Goal: Book appointment/travel/reservation

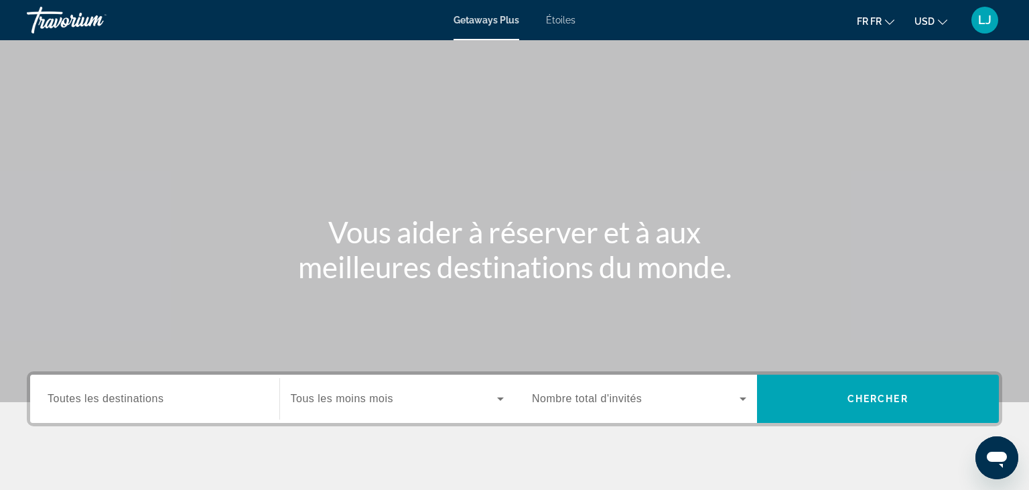
click at [131, 410] on div "Le widget de recherche" at bounding box center [155, 399] width 214 height 38
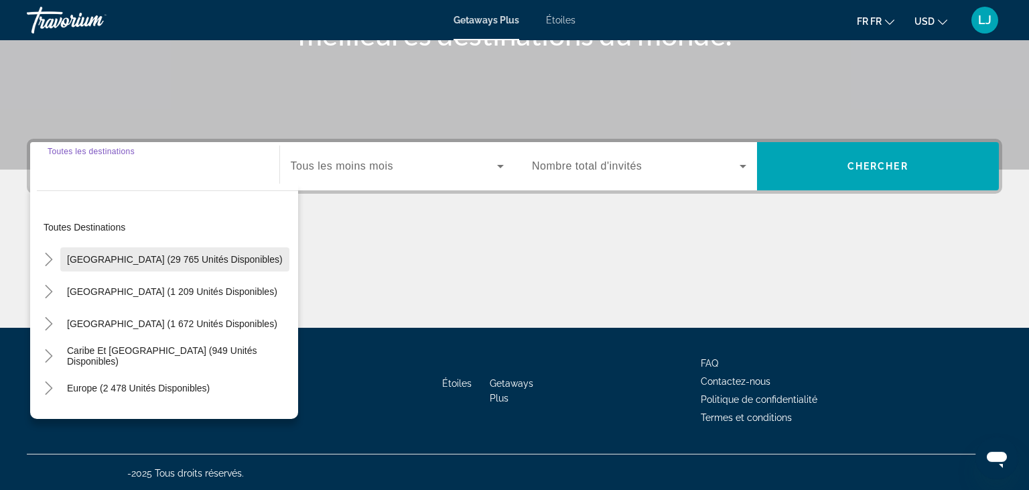
scroll to position [234, 0]
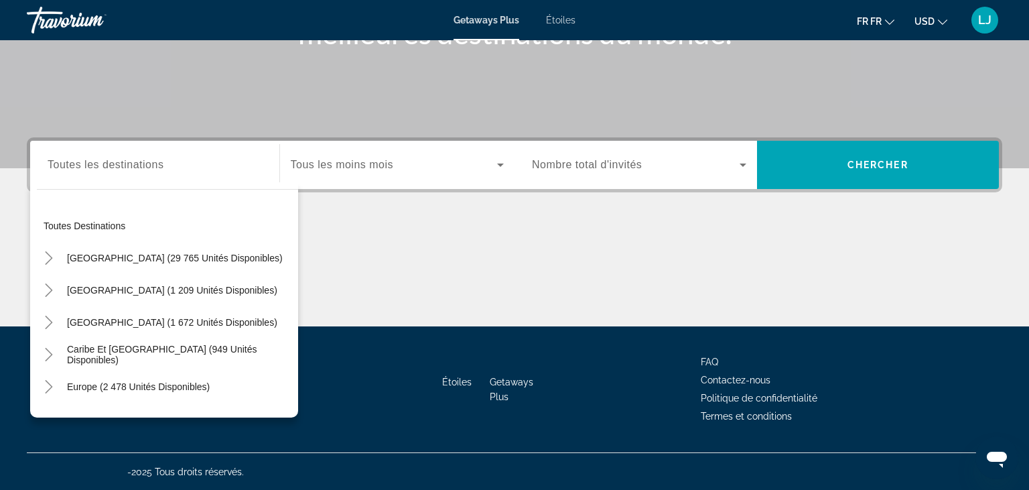
click at [128, 180] on div "Le widget de recherche" at bounding box center [155, 165] width 214 height 38
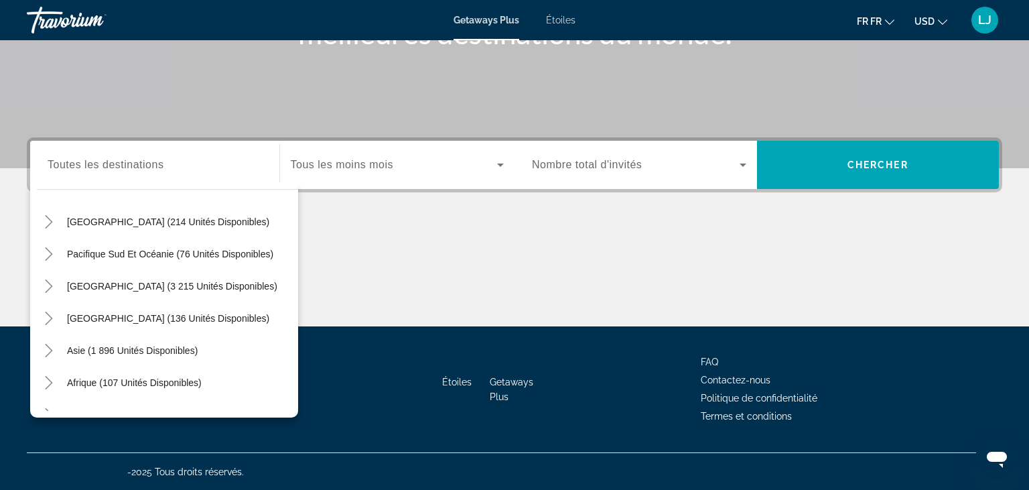
scroll to position [201, 0]
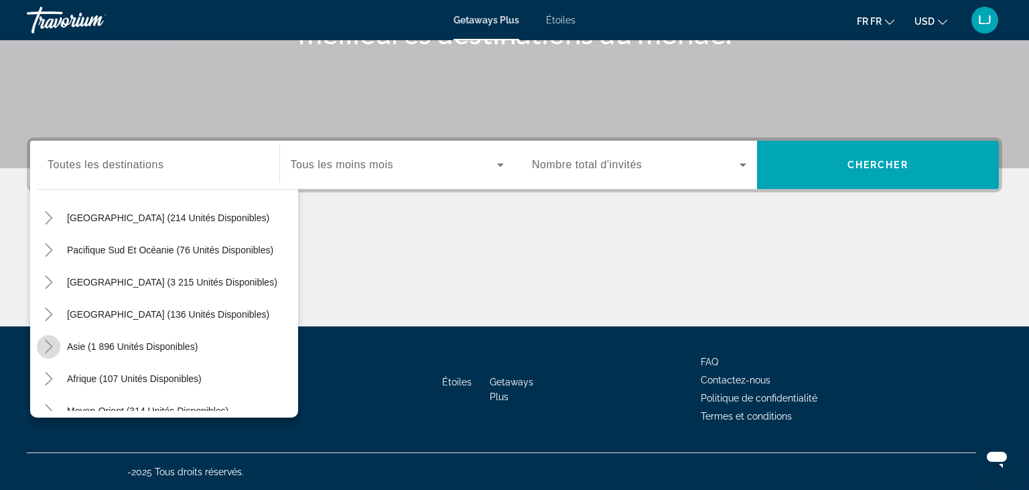
click at [48, 344] on icon "Toggle Asia (1 896 unités disponibles)" at bounding box center [48, 346] width 13 height 13
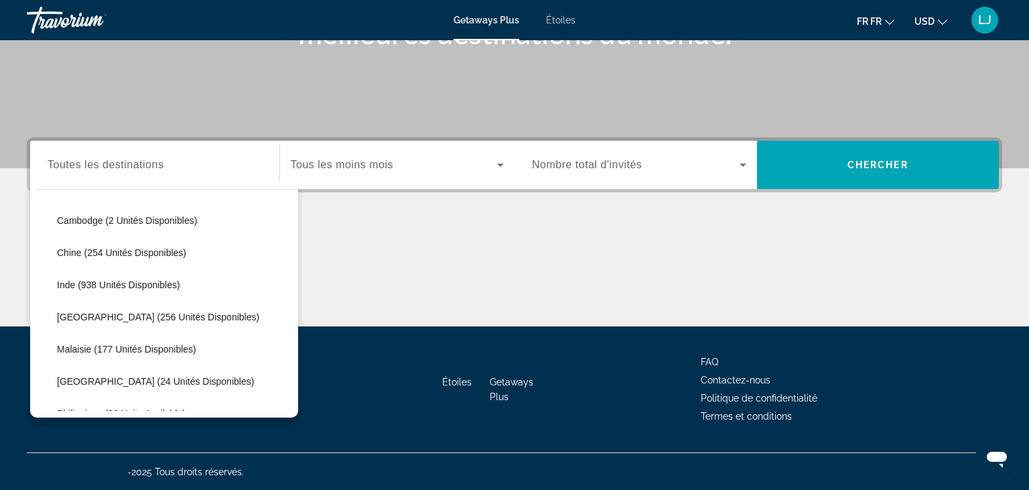
scroll to position [393, 0]
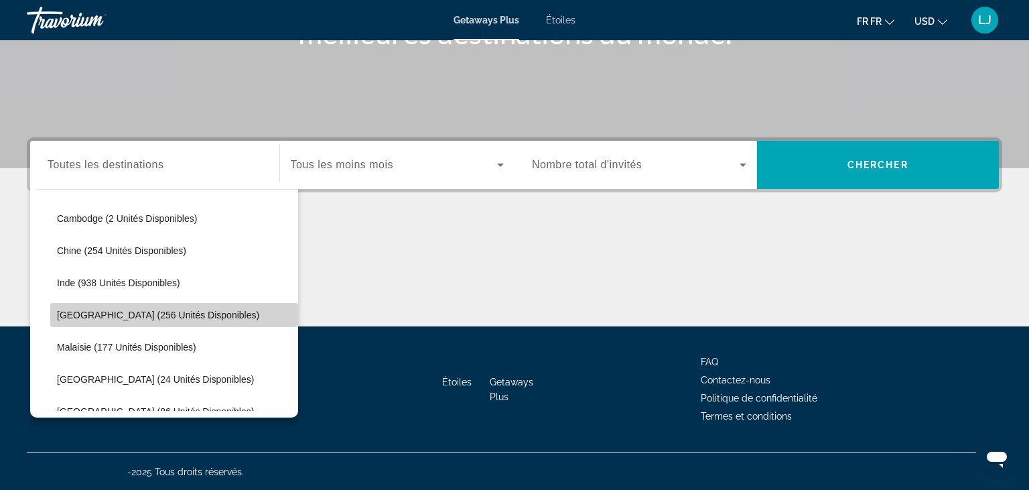
click at [182, 317] on span "[GEOGRAPHIC_DATA] (256 unités disponibles)" at bounding box center [158, 315] width 202 height 11
type input "**********"
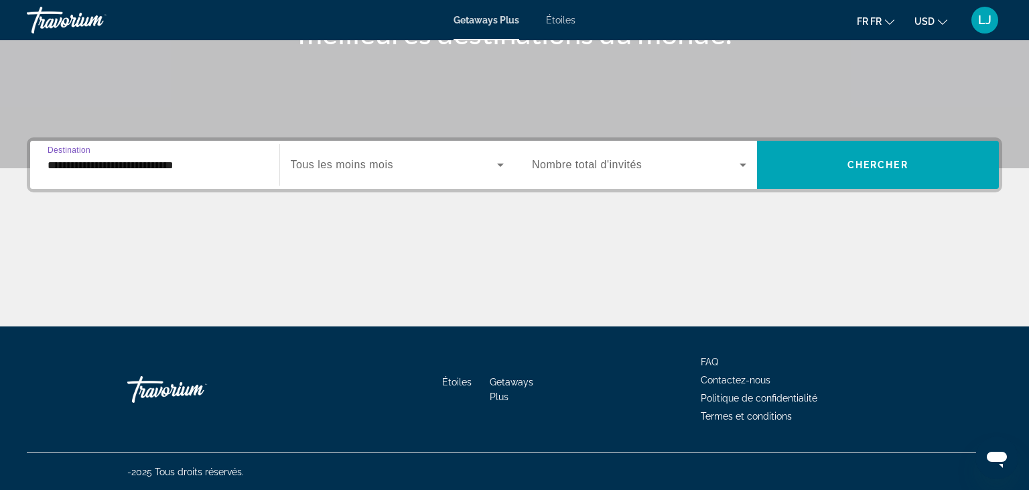
click at [564, 20] on span "Étoiles" at bounding box center [560, 20] width 29 height 11
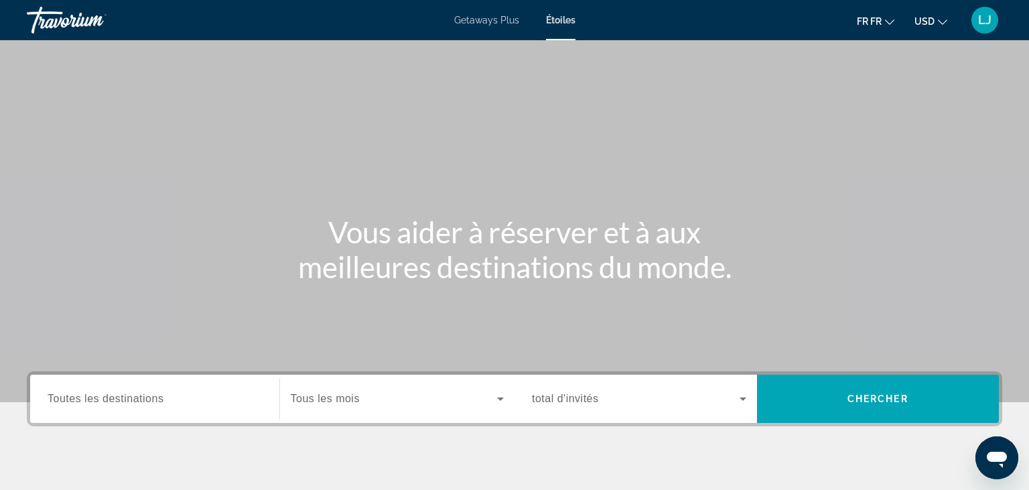
click at [154, 403] on span "Toutes les destinations" at bounding box center [106, 398] width 116 height 11
click at [154, 403] on input "Destination Toutes les destinations" at bounding box center [155, 399] width 214 height 16
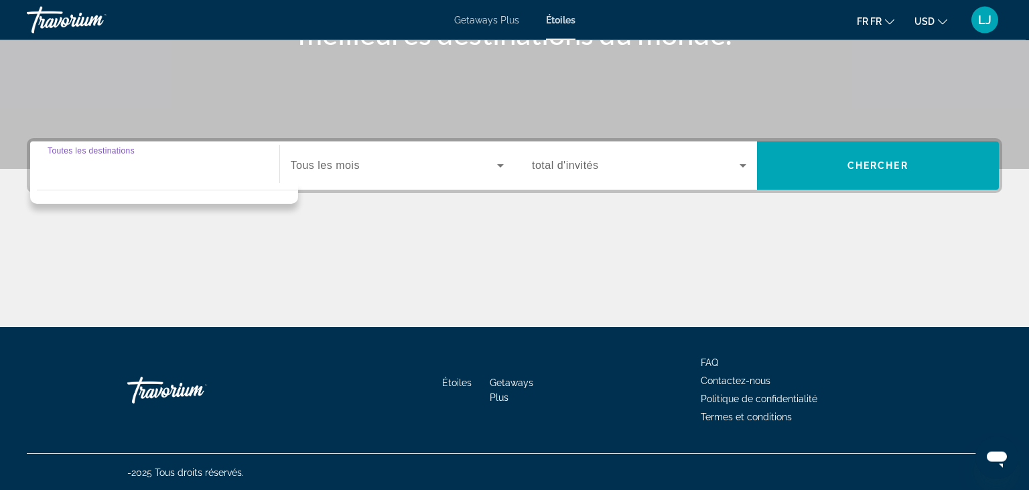
scroll to position [234, 0]
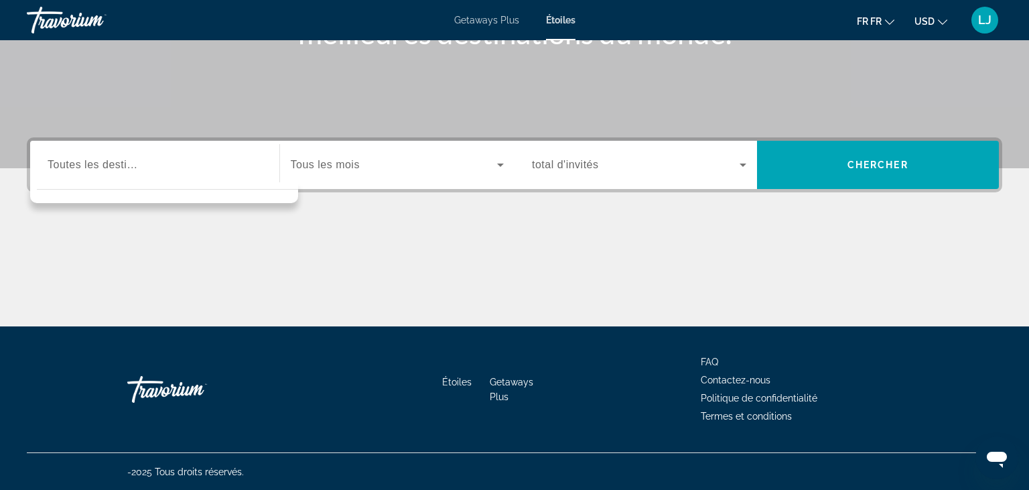
click at [83, 173] on div "Le widget de recherche" at bounding box center [155, 165] width 214 height 38
click at [85, 159] on input "Destination Toutes les destinations" at bounding box center [155, 165] width 214 height 16
click at [288, 208] on div "Destination Toutes les destinations Commencés Mois Tous les mois Nombre total d…" at bounding box center [514, 231] width 1029 height 189
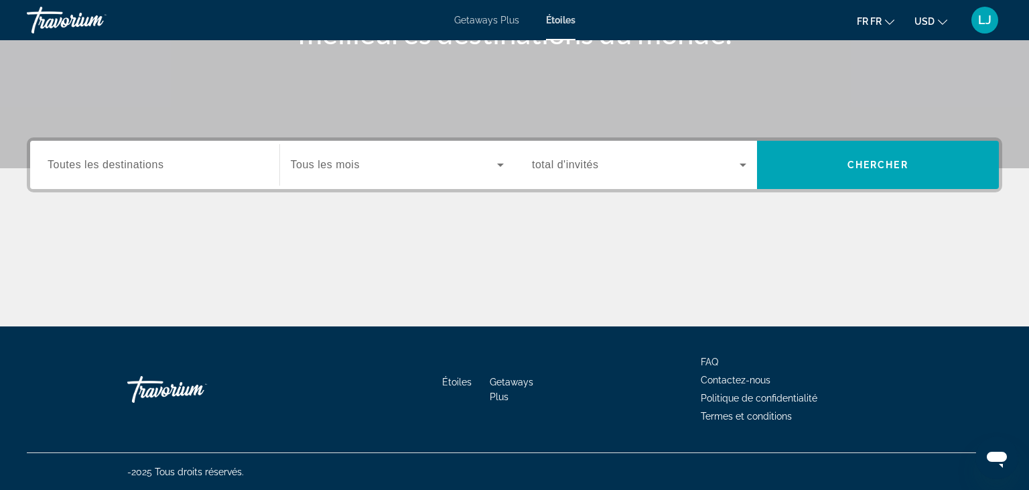
click at [165, 176] on div "Le widget de recherche" at bounding box center [155, 165] width 214 height 38
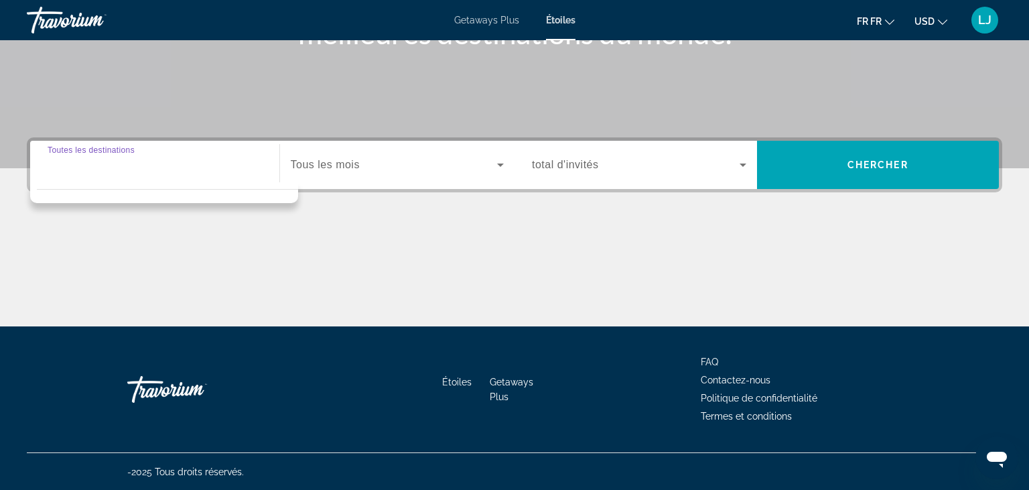
click at [76, 167] on input "Destination Toutes les destinations" at bounding box center [155, 165] width 214 height 16
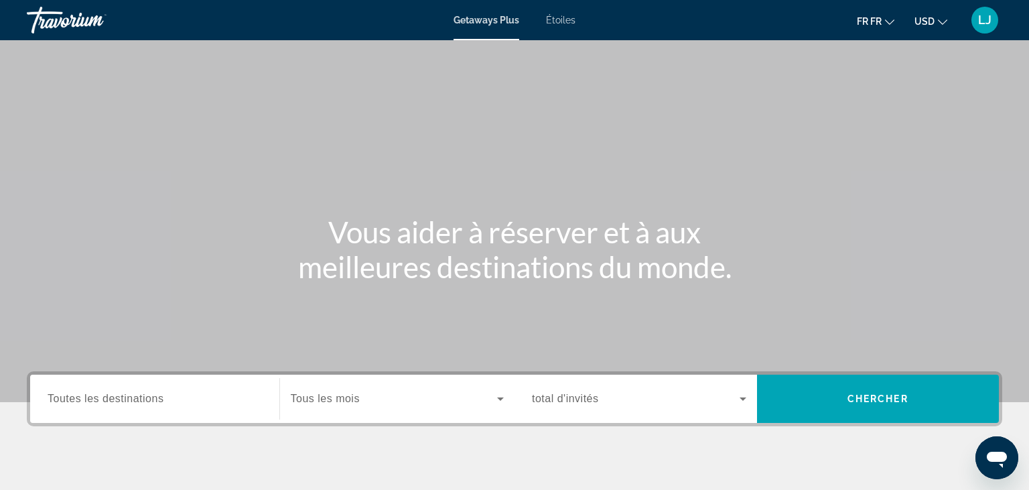
click at [563, 23] on span "Étoiles" at bounding box center [560, 20] width 29 height 11
click at [119, 401] on span "Toutes les destinations" at bounding box center [106, 398] width 116 height 11
click at [119, 401] on input "Destination Toutes les destinations" at bounding box center [155, 399] width 214 height 16
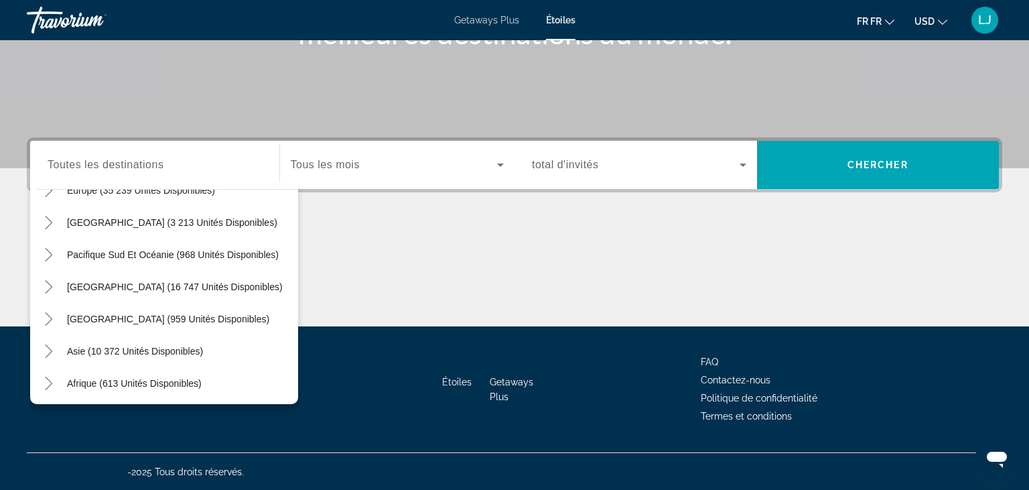
scroll to position [200, 0]
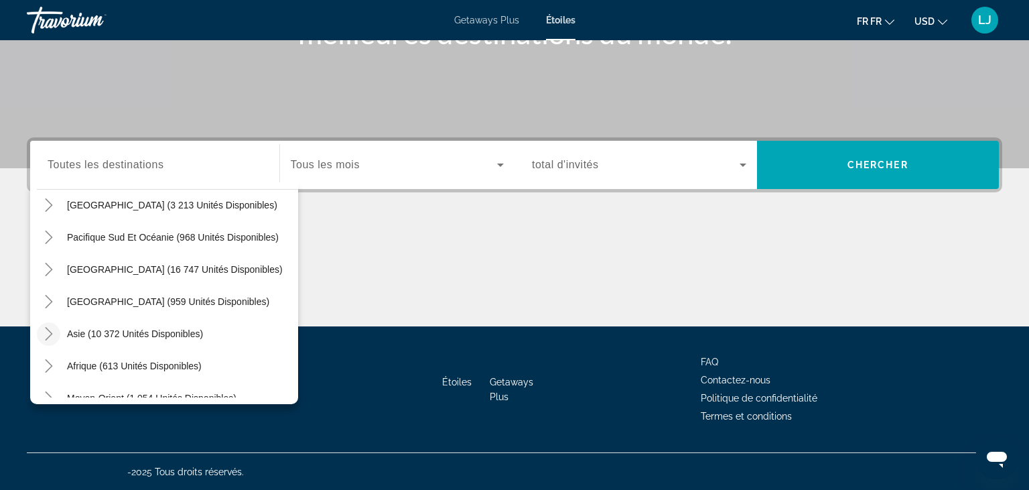
click at [47, 329] on icon "Toggle Asia (10 372 unités disponibles)" at bounding box center [48, 333] width 13 height 13
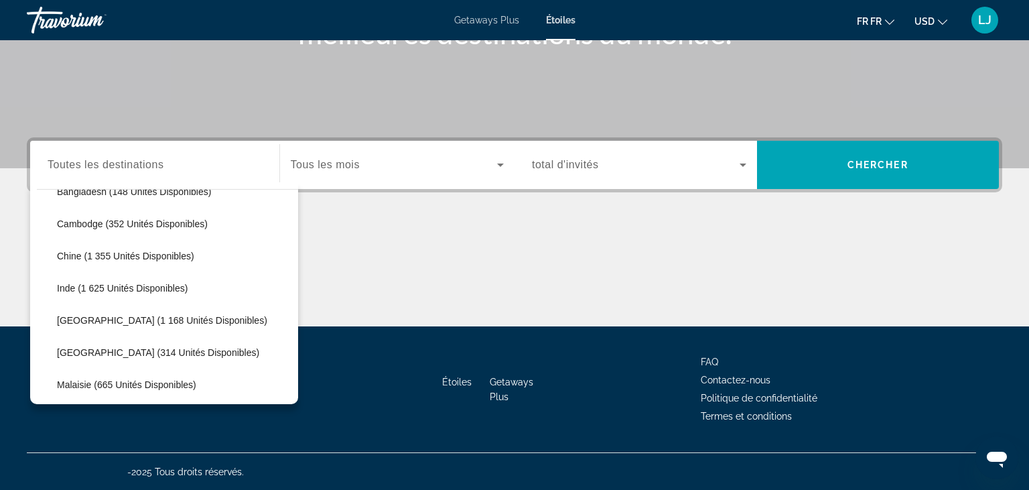
scroll to position [382, 0]
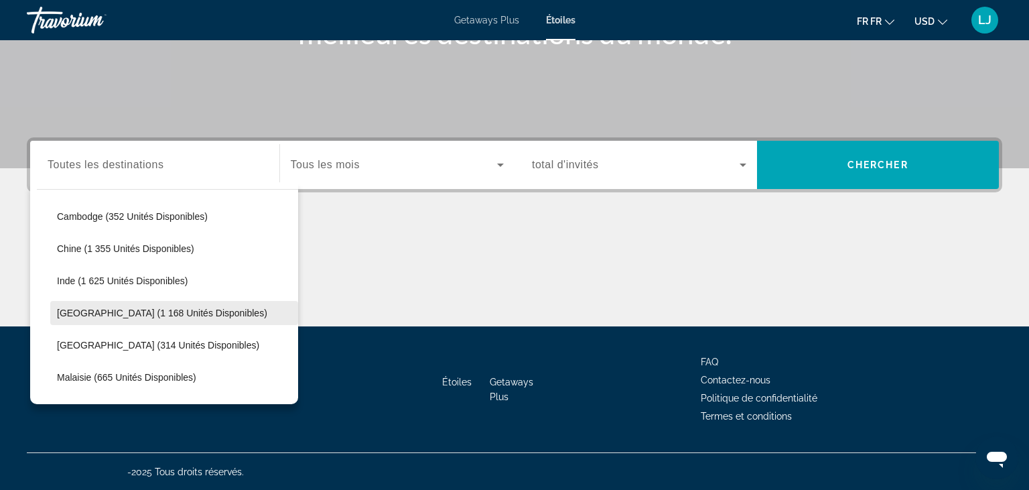
click at [174, 311] on span "[GEOGRAPHIC_DATA] (1 168 unités disponibles)" at bounding box center [162, 313] width 210 height 11
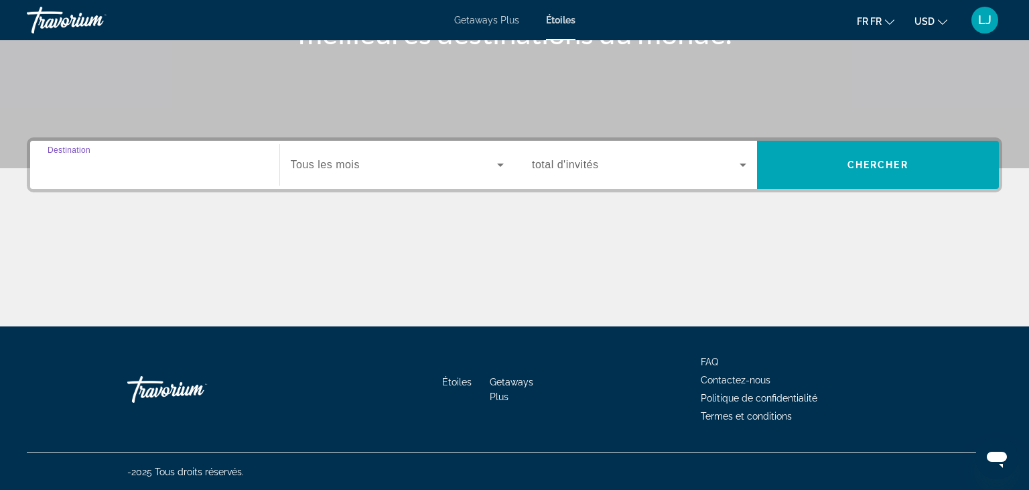
type input "**********"
click at [357, 172] on span "Le widget de recherche" at bounding box center [394, 165] width 207 height 16
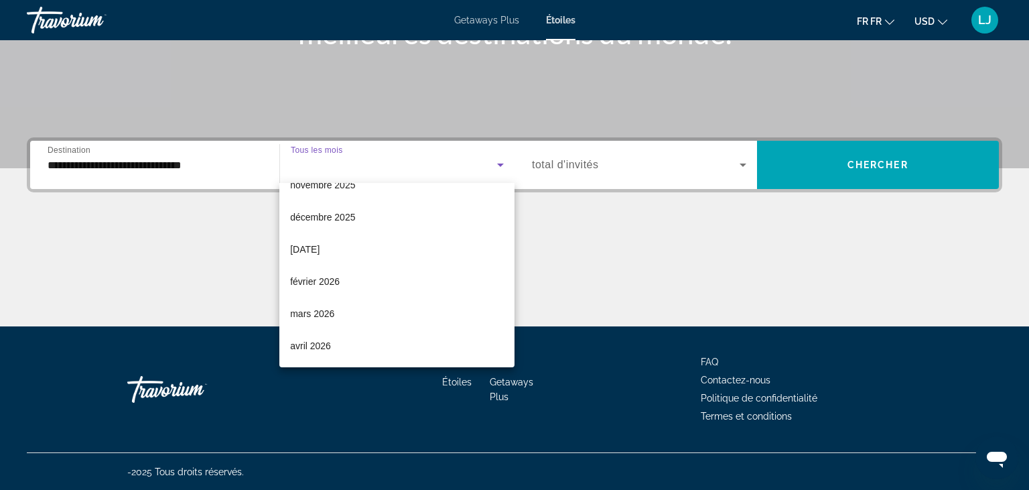
scroll to position [118, 0]
click at [373, 278] on mat-option "février 2026" at bounding box center [396, 279] width 235 height 32
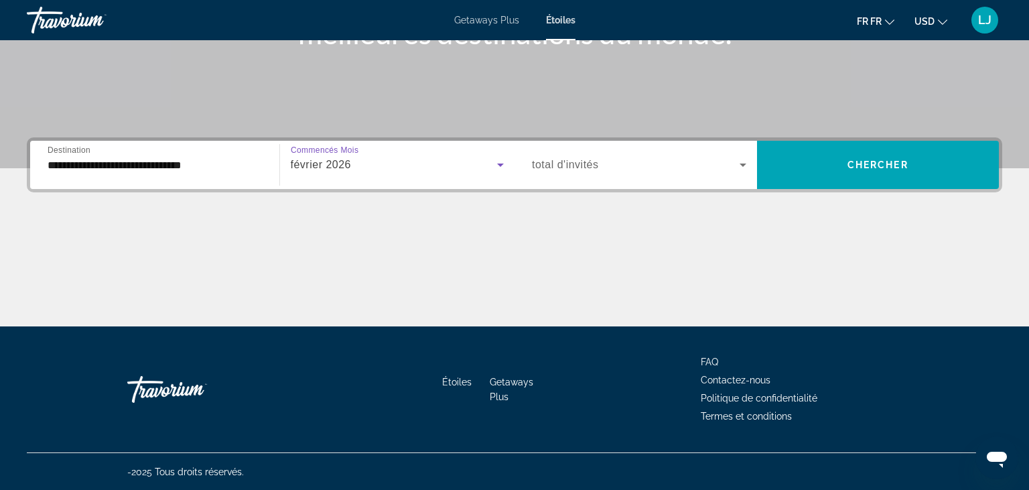
click at [625, 168] on span "Le widget de recherche" at bounding box center [636, 165] width 208 height 16
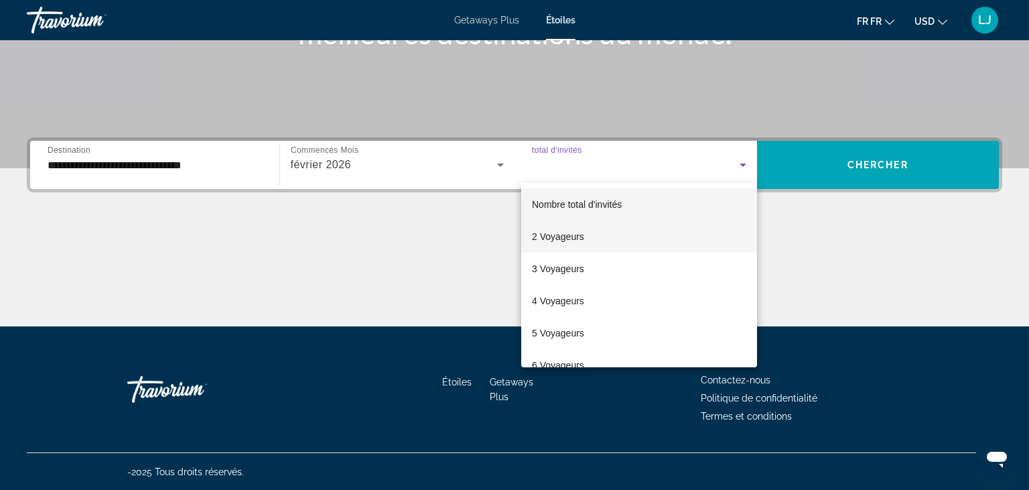
click at [580, 243] on span "2 Voyageurs" at bounding box center [558, 237] width 52 height 16
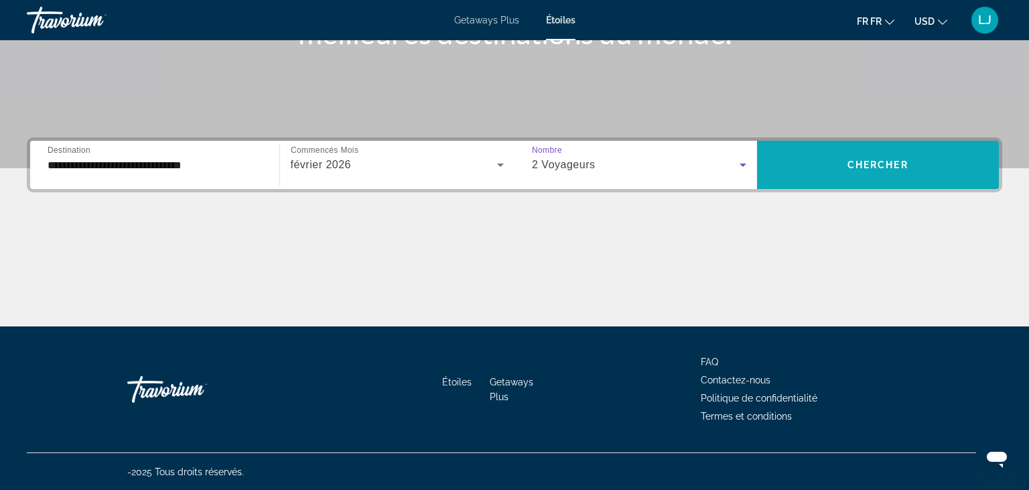
click at [843, 162] on span "Le widget de recherche" at bounding box center [878, 165] width 243 height 32
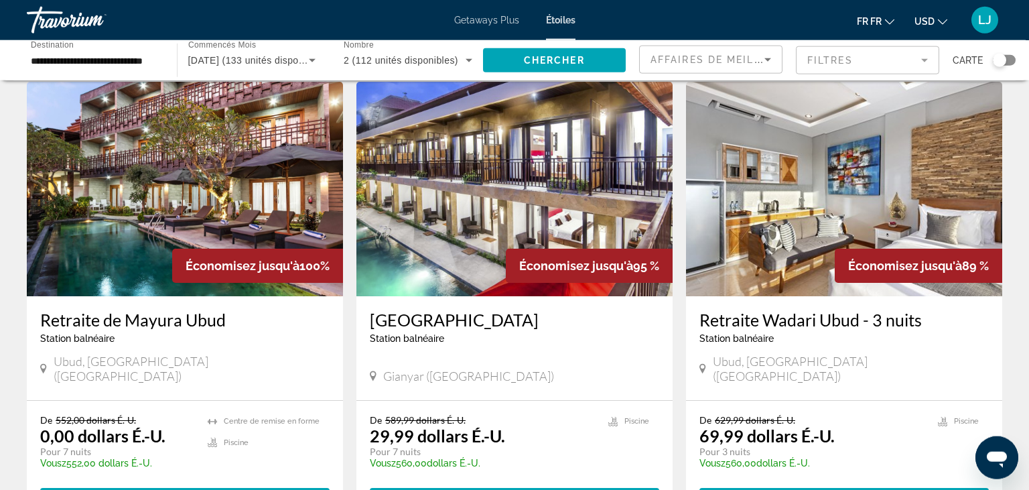
scroll to position [43, 0]
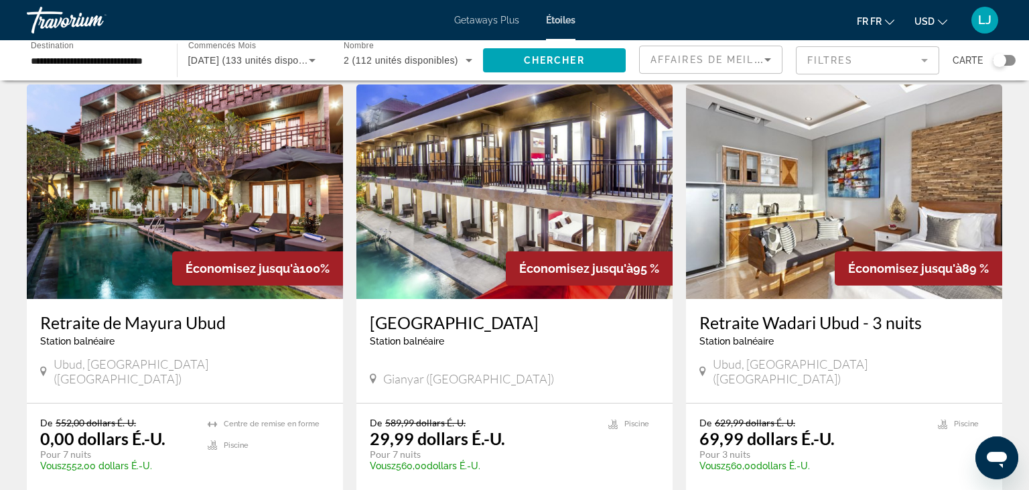
click at [193, 206] on img "Principaux contenus" at bounding box center [185, 191] width 316 height 214
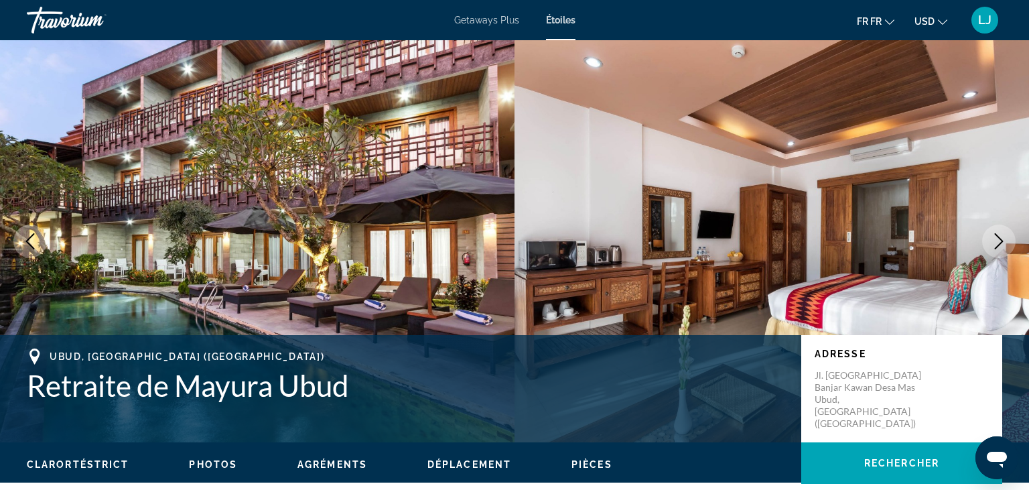
click at [999, 242] on icon "Image suivante" at bounding box center [999, 241] width 16 height 16
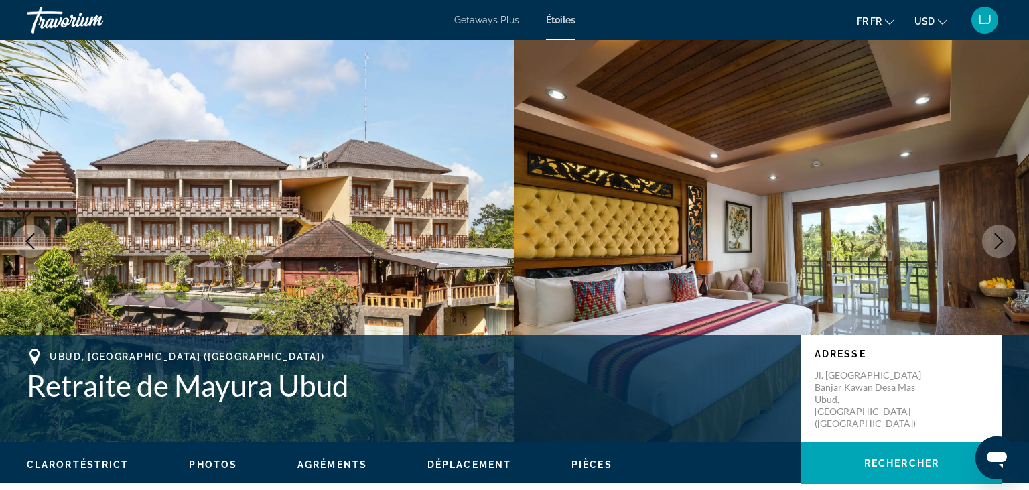
click at [999, 242] on icon "Image suivante" at bounding box center [999, 241] width 16 height 16
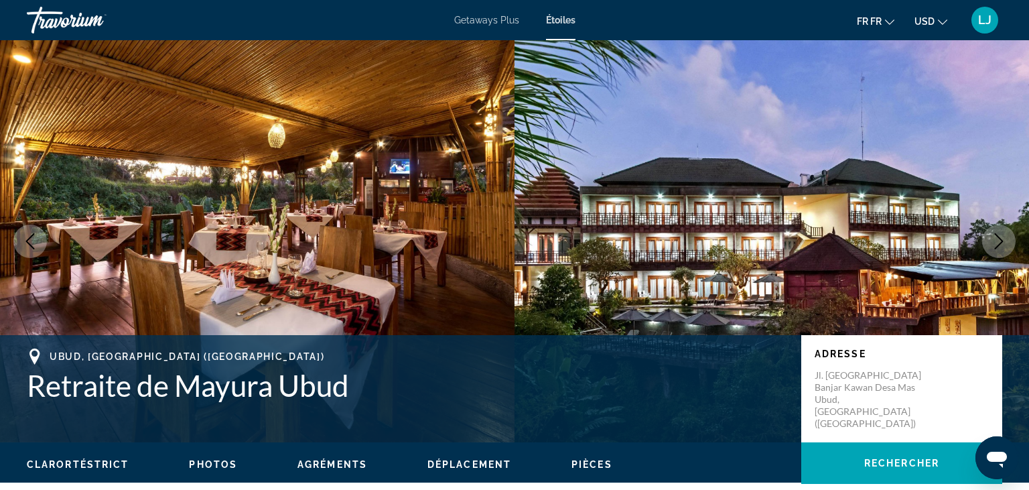
click at [999, 242] on icon "Image suivante" at bounding box center [999, 241] width 16 height 16
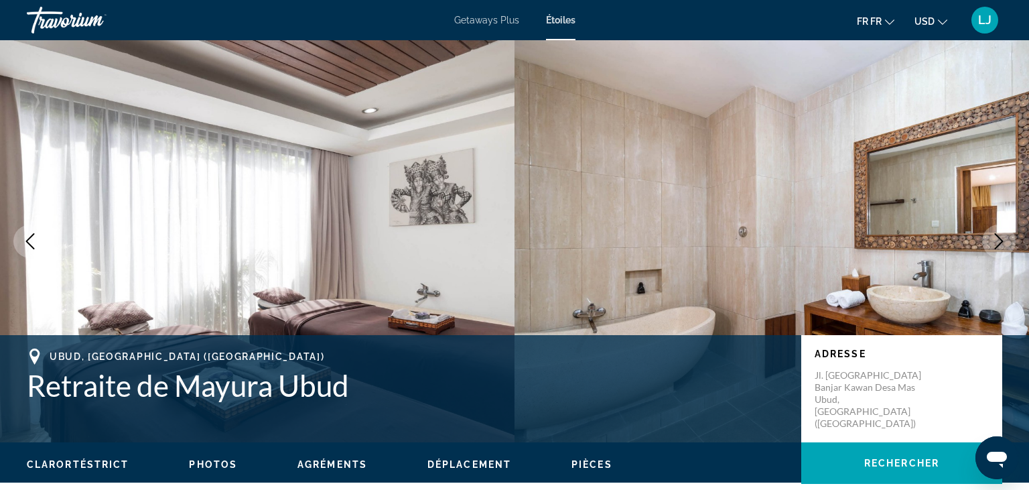
click at [999, 242] on icon "Image suivante" at bounding box center [999, 241] width 16 height 16
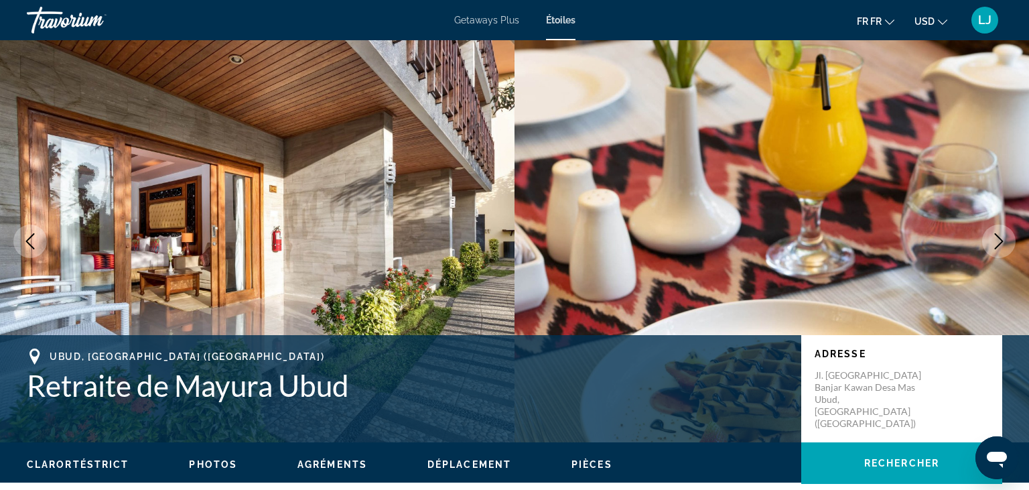
click at [999, 242] on icon "Image suivante" at bounding box center [999, 241] width 16 height 16
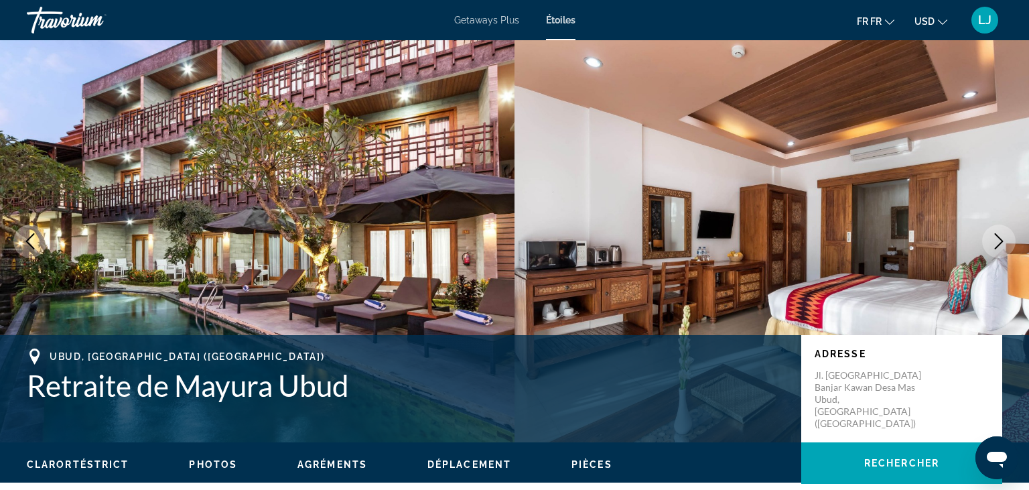
click at [999, 242] on icon "Image suivante" at bounding box center [999, 241] width 16 height 16
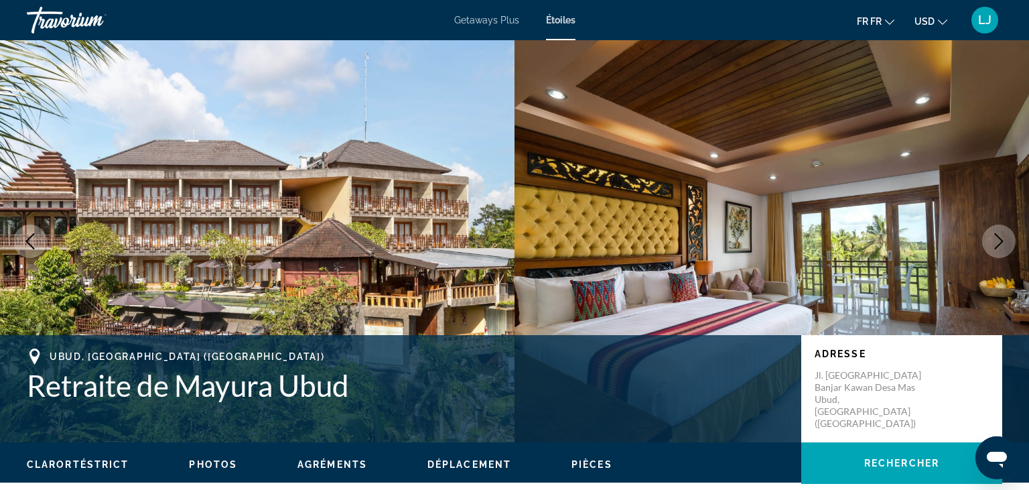
click at [999, 242] on icon "Image suivante" at bounding box center [999, 241] width 16 height 16
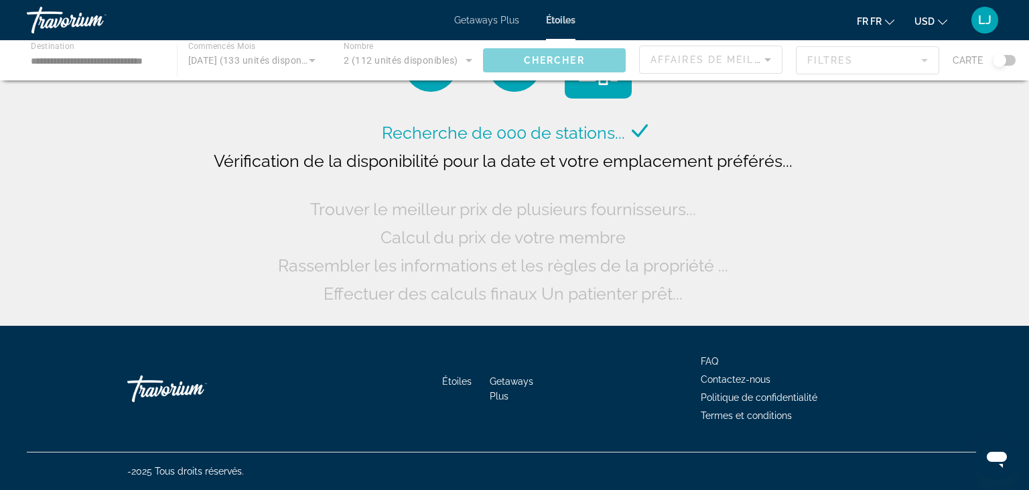
click at [233, 56] on div "Principaux contenus" at bounding box center [514, 60] width 1029 height 40
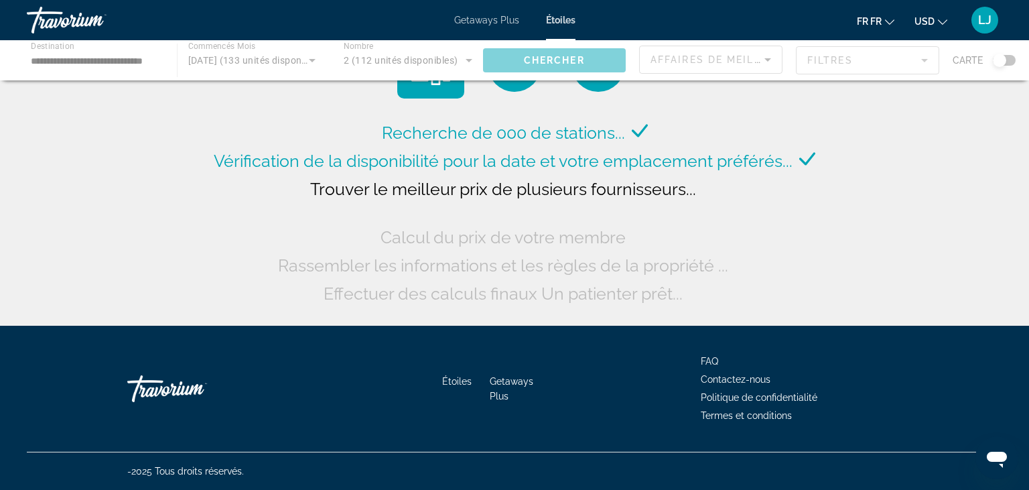
click at [214, 58] on div "Principaux contenus" at bounding box center [514, 60] width 1029 height 40
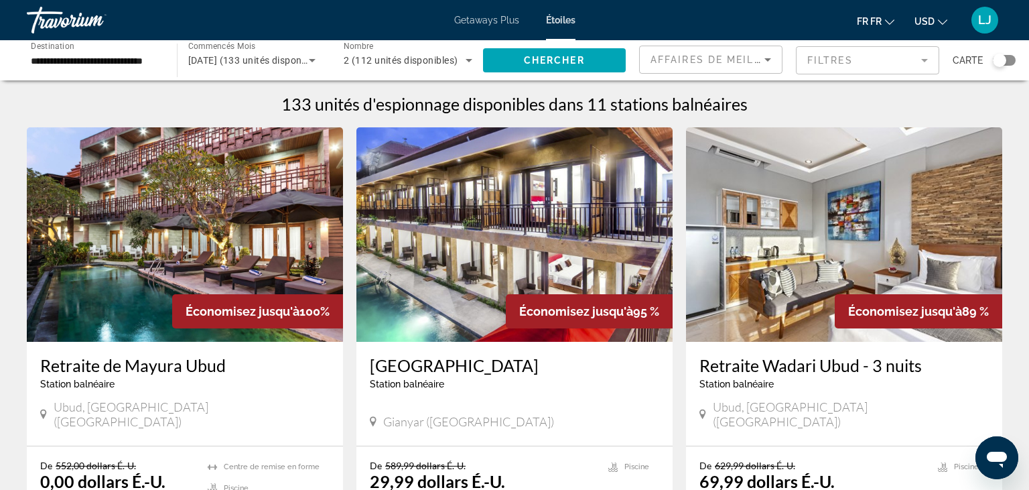
click at [308, 64] on icon "Le widget de recherche" at bounding box center [312, 60] width 16 height 16
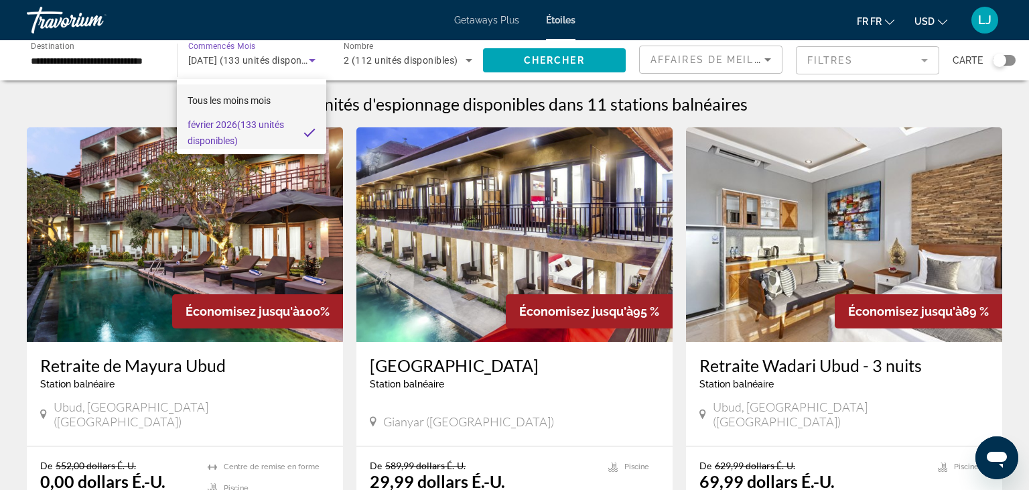
click at [252, 99] on span "Tous les moins mois" at bounding box center [229, 100] width 83 height 11
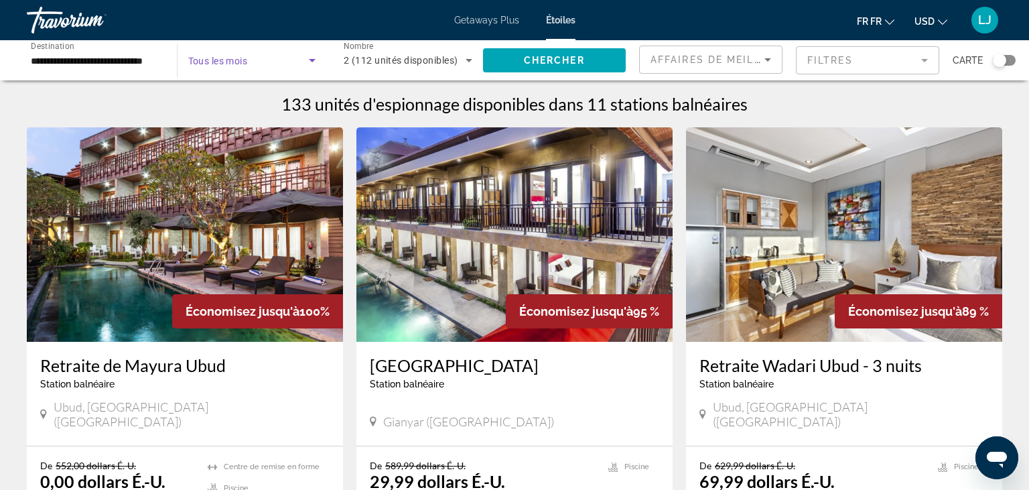
click at [255, 58] on span "Le widget de recherche" at bounding box center [248, 60] width 121 height 16
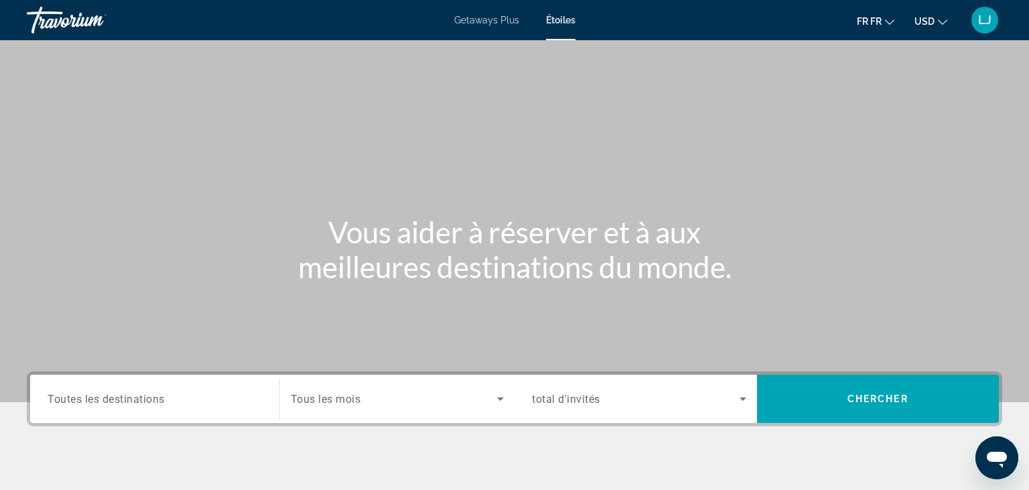
click at [150, 400] on span "Toutes les destinations" at bounding box center [106, 398] width 117 height 13
click at [150, 400] on input "Destination Toutes les destinations" at bounding box center [155, 399] width 214 height 16
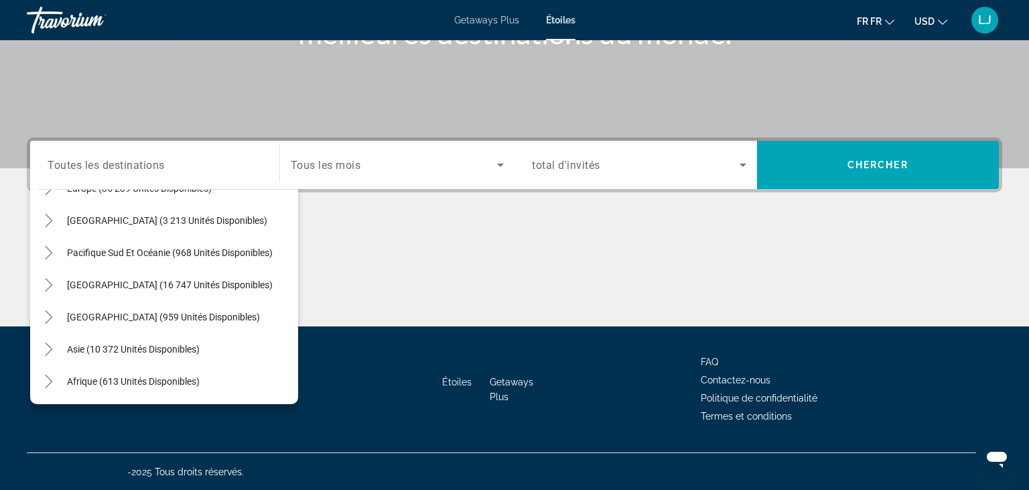
scroll to position [198, 0]
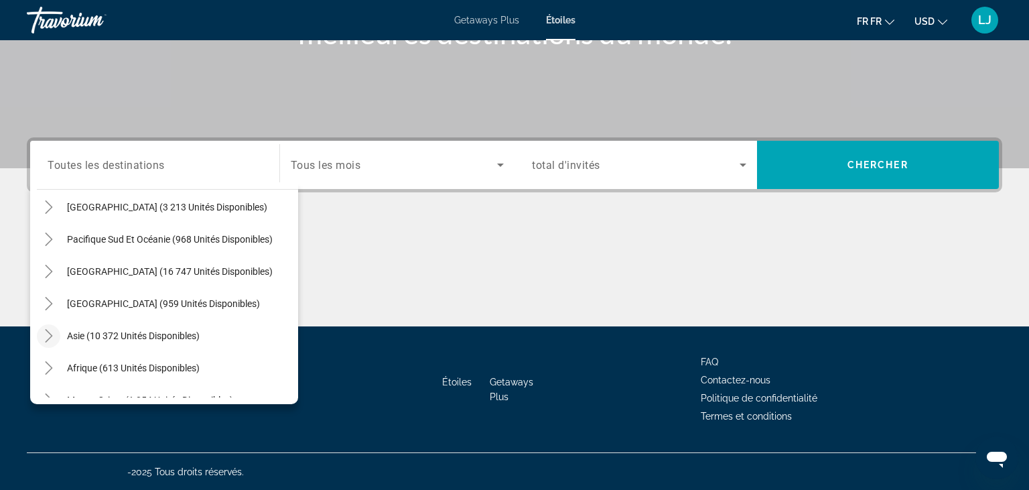
click at [46, 332] on icon "Toggle Asia (10 372 unités disponibles)" at bounding box center [48, 335] width 13 height 13
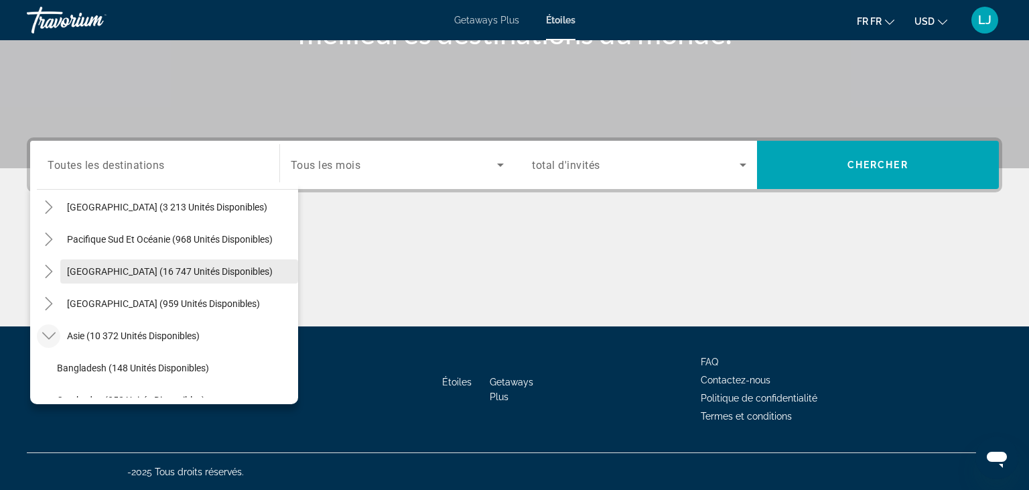
click at [289, 269] on span "Le widget de recherche" at bounding box center [179, 271] width 238 height 32
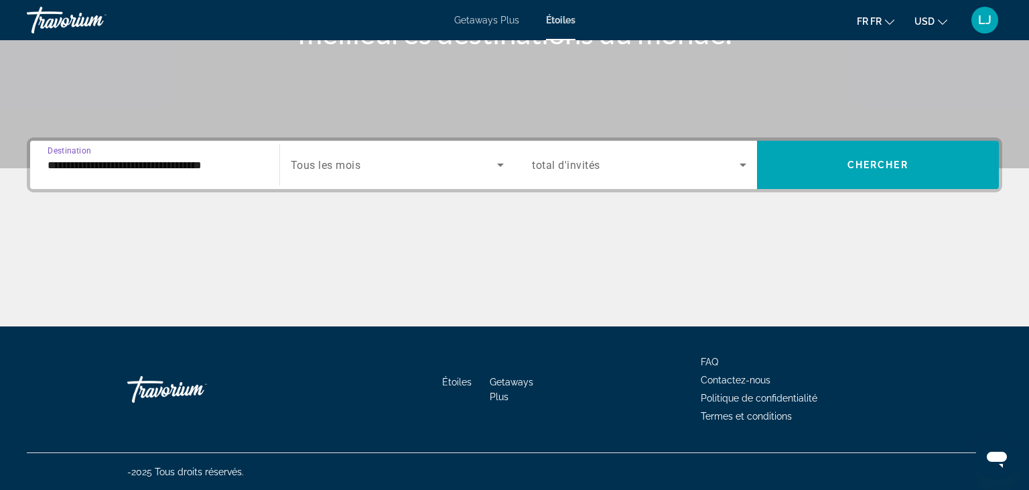
drag, startPoint x: 40, startPoint y: 138, endPoint x: 43, endPoint y: 145, distance: 7.2
click at [43, 145] on div "**********" at bounding box center [515, 164] width 976 height 55
click at [47, 170] on div "**********" at bounding box center [155, 165] width 236 height 38
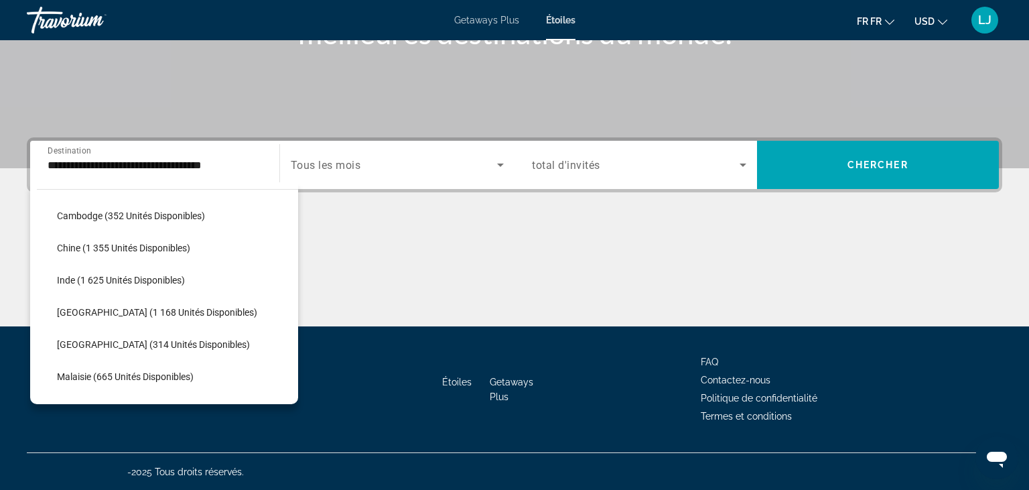
scroll to position [643, 0]
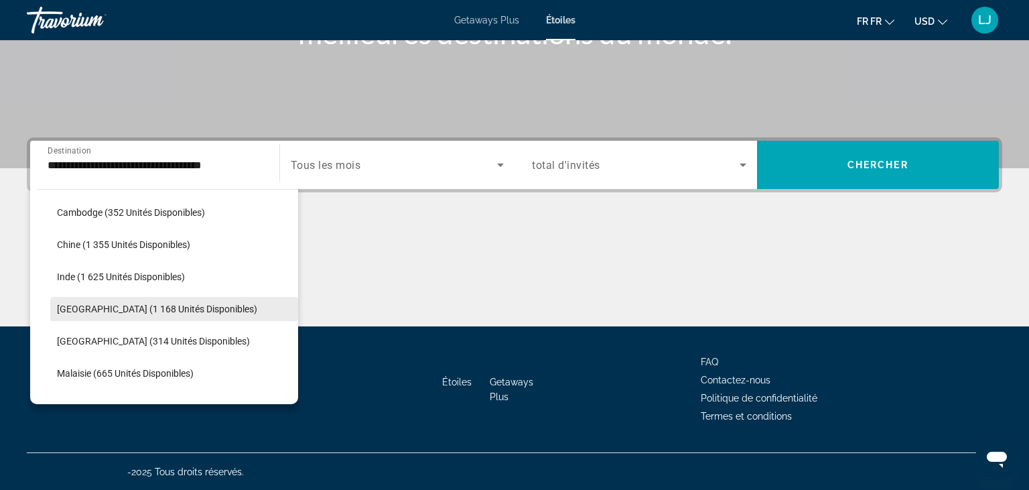
click at [164, 312] on span "[GEOGRAPHIC_DATA] (1 168 unités disponibles)" at bounding box center [157, 309] width 200 height 11
type input "**********"
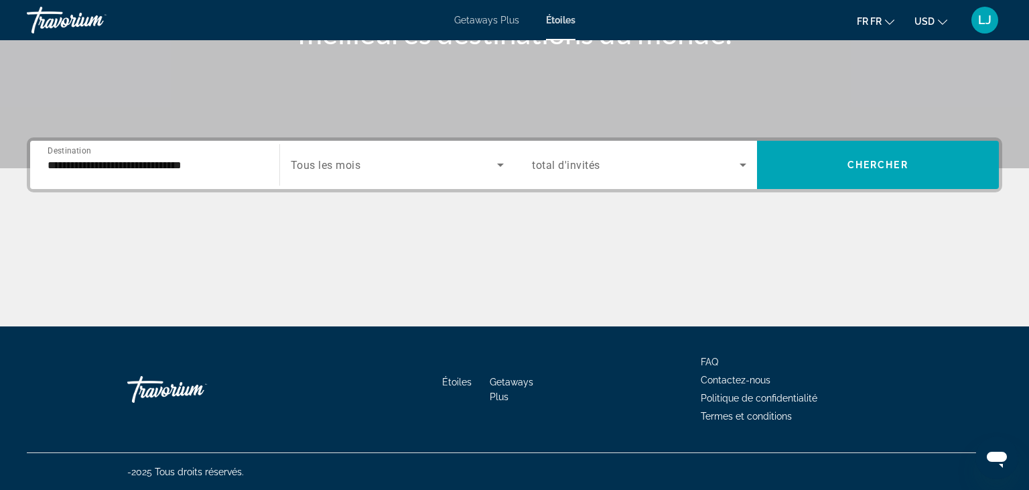
click at [332, 159] on span "Tous les mois" at bounding box center [326, 165] width 70 height 13
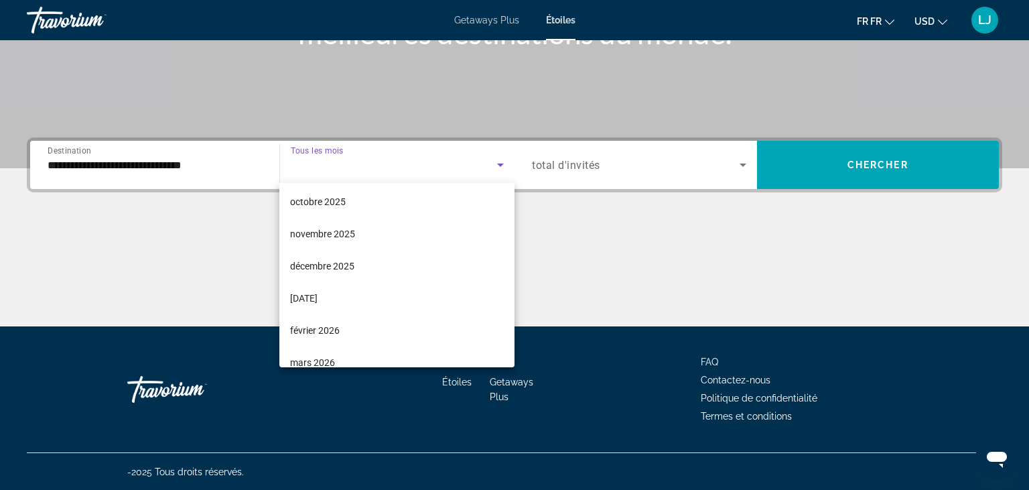
scroll to position [70, 0]
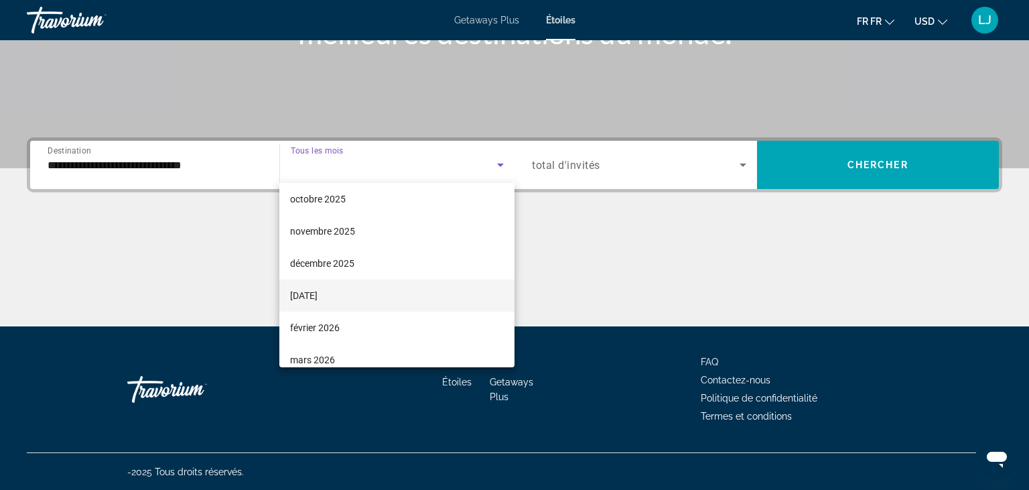
click at [387, 288] on mat-option "[DATE]" at bounding box center [396, 295] width 235 height 32
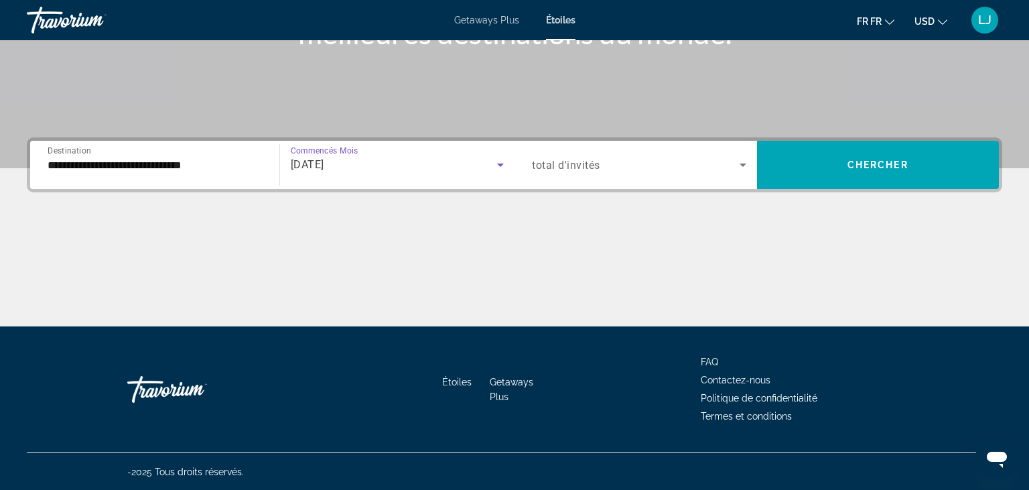
click at [645, 169] on span "Le widget de recherche" at bounding box center [636, 165] width 208 height 16
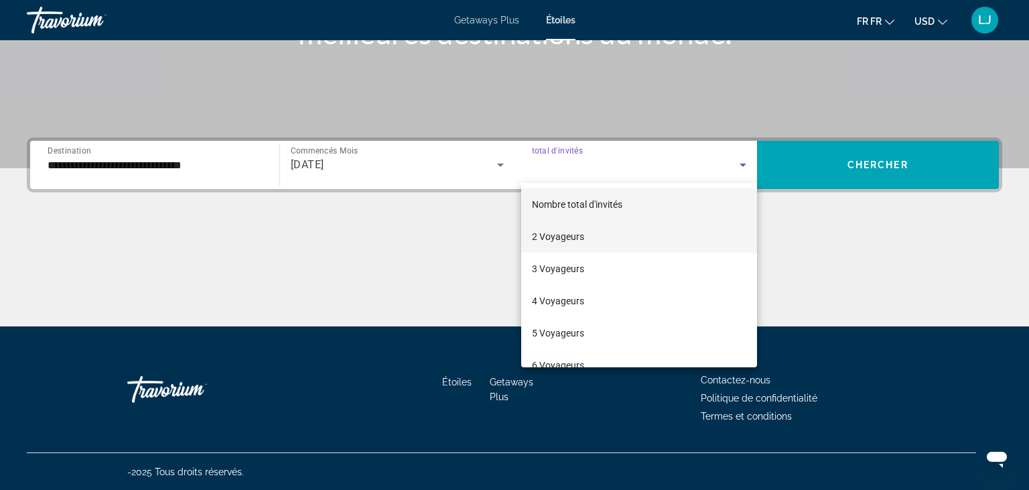
click at [612, 230] on mat-option "2 Voyageurs" at bounding box center [639, 236] width 236 height 32
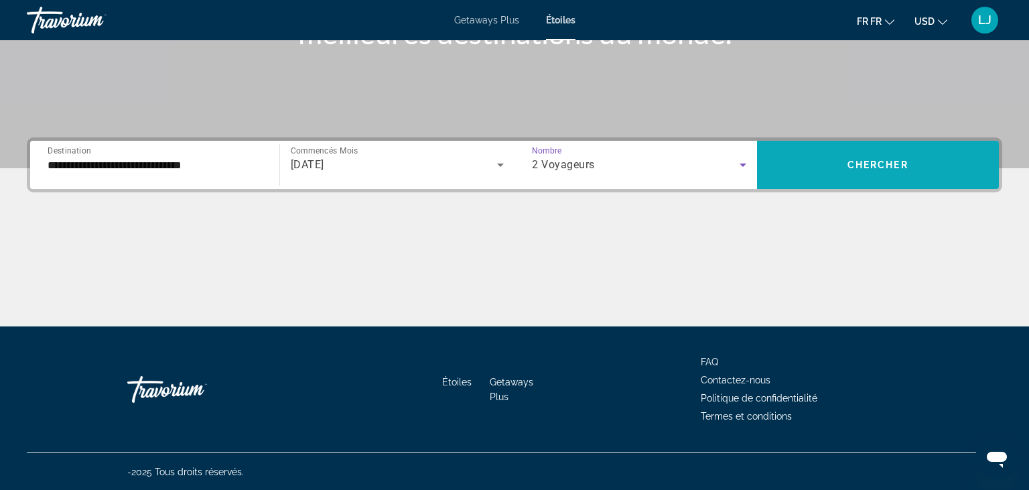
click at [816, 162] on span "Le widget de recherche" at bounding box center [878, 165] width 243 height 32
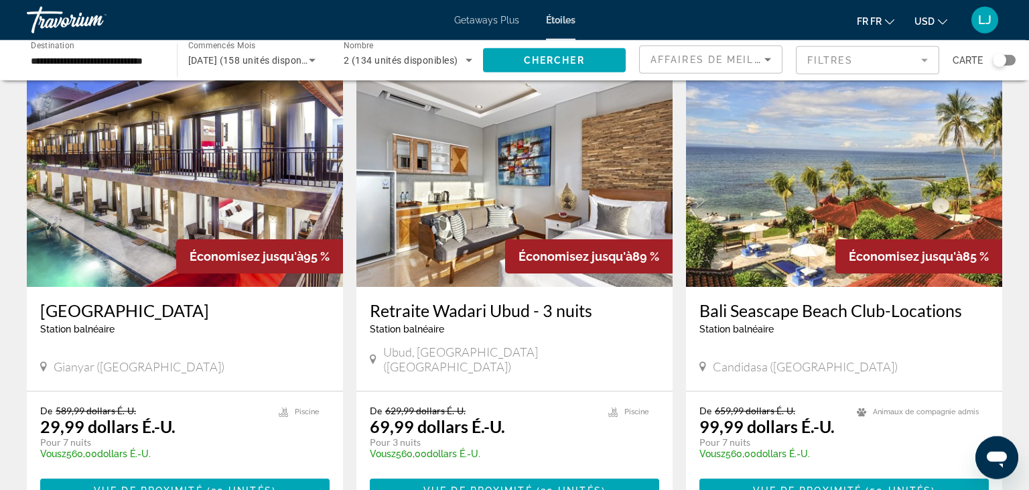
scroll to position [60, 0]
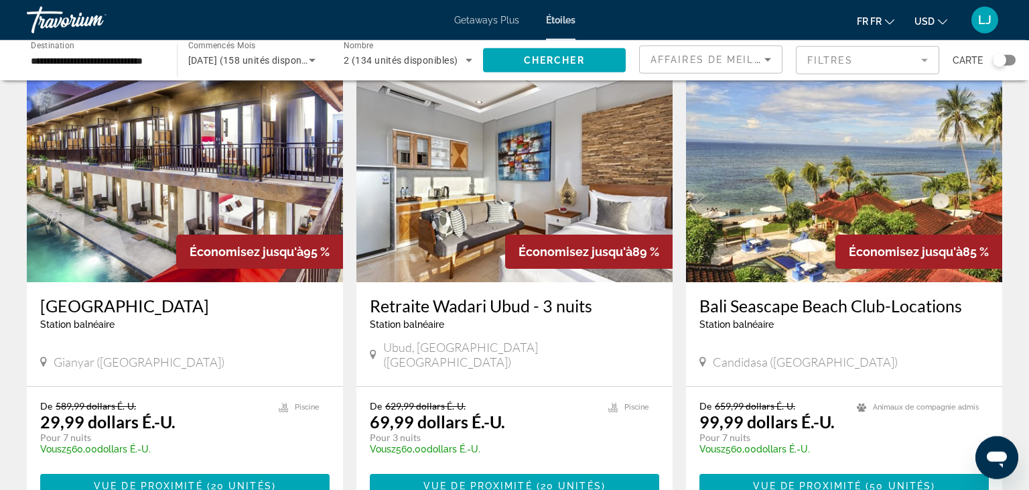
click at [487, 187] on img "Principaux contenus" at bounding box center [515, 175] width 316 height 214
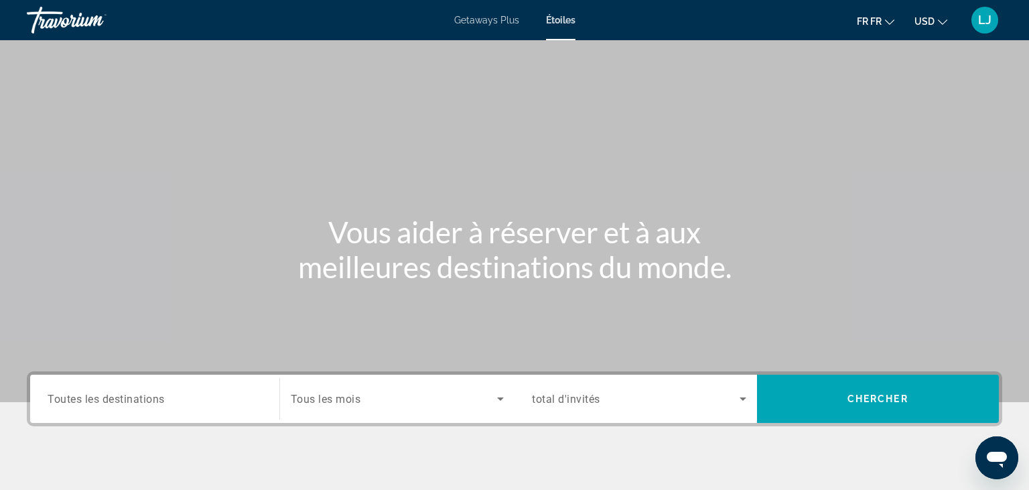
click at [322, 399] on span "Tous les mois" at bounding box center [326, 399] width 70 height 13
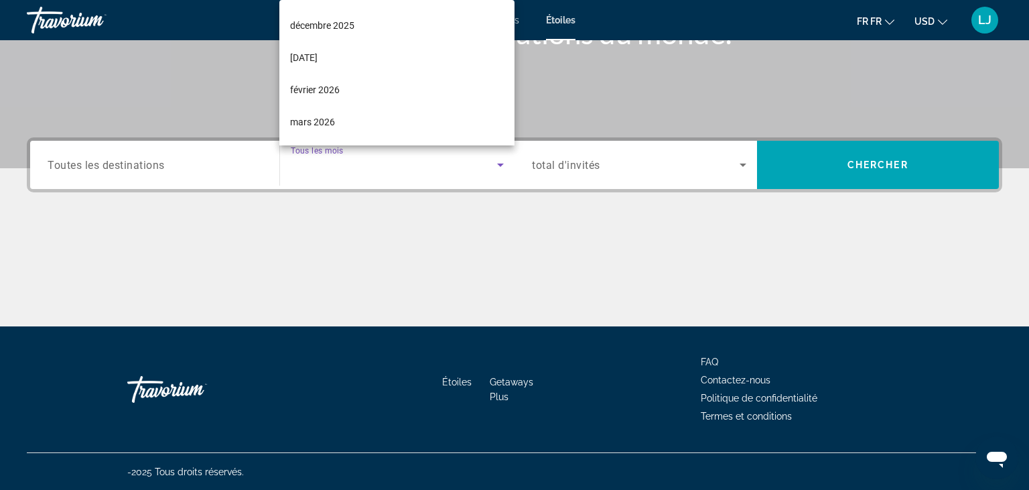
scroll to position [141, 0]
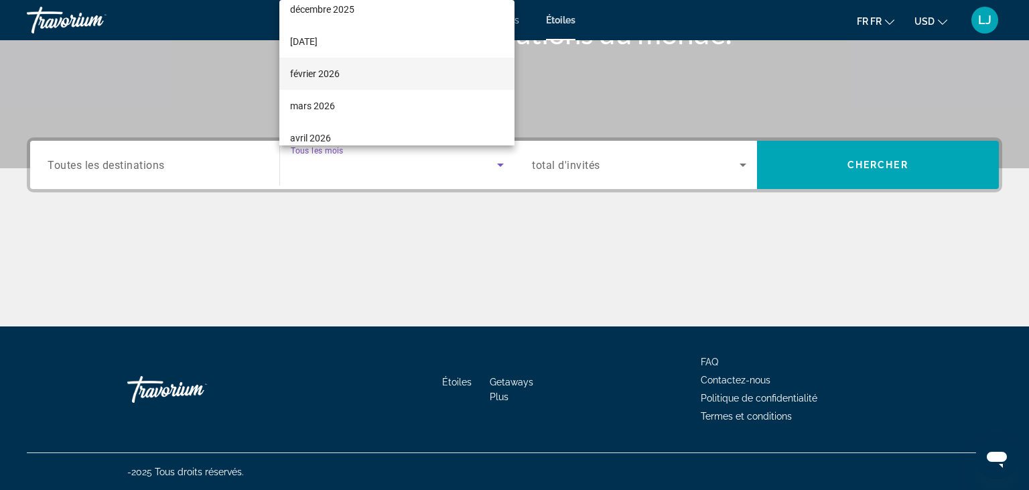
click at [377, 82] on mat-option "février 2026" at bounding box center [396, 74] width 235 height 32
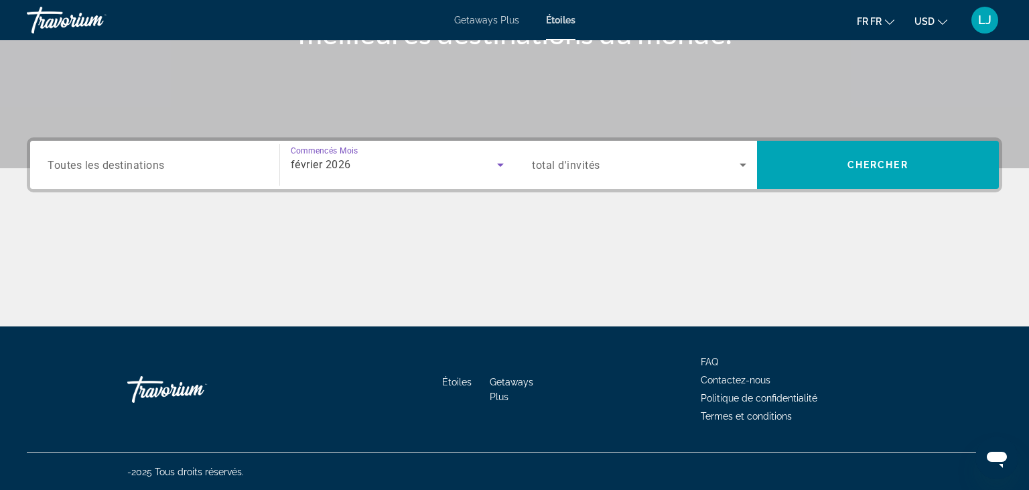
click at [131, 164] on span "Toutes les destinations" at bounding box center [106, 164] width 117 height 13
click at [131, 164] on input "Destination Toutes les destinations" at bounding box center [155, 165] width 214 height 16
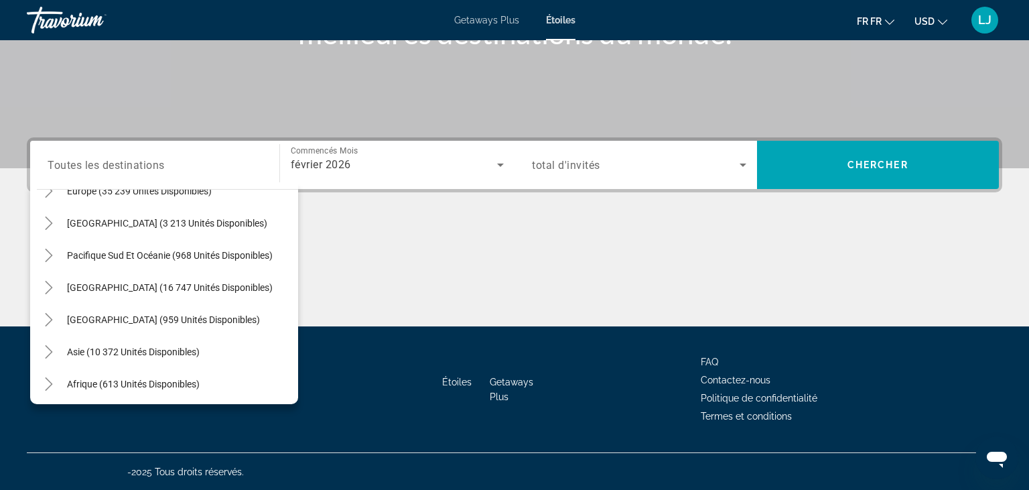
scroll to position [186, 0]
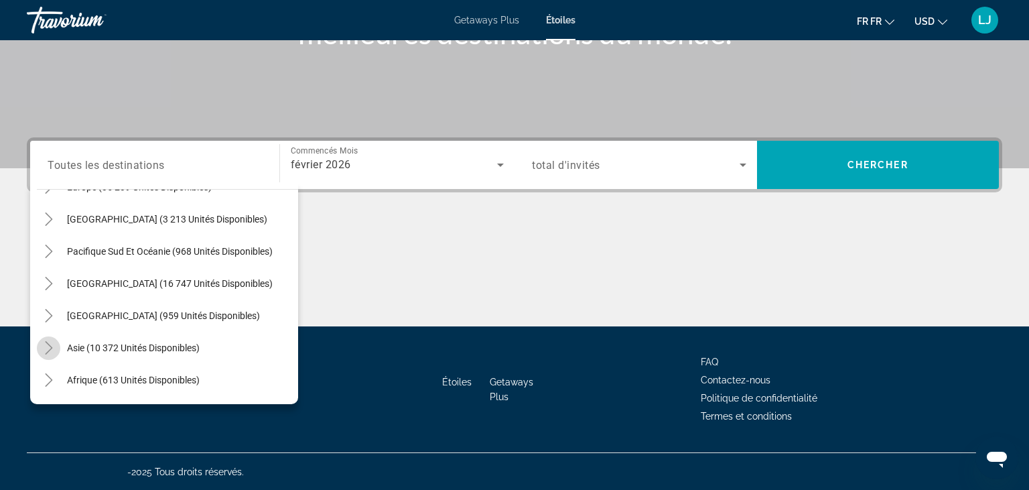
click at [50, 346] on icon "Toggle Asia (10 372 unités disponibles)" at bounding box center [48, 347] width 13 height 13
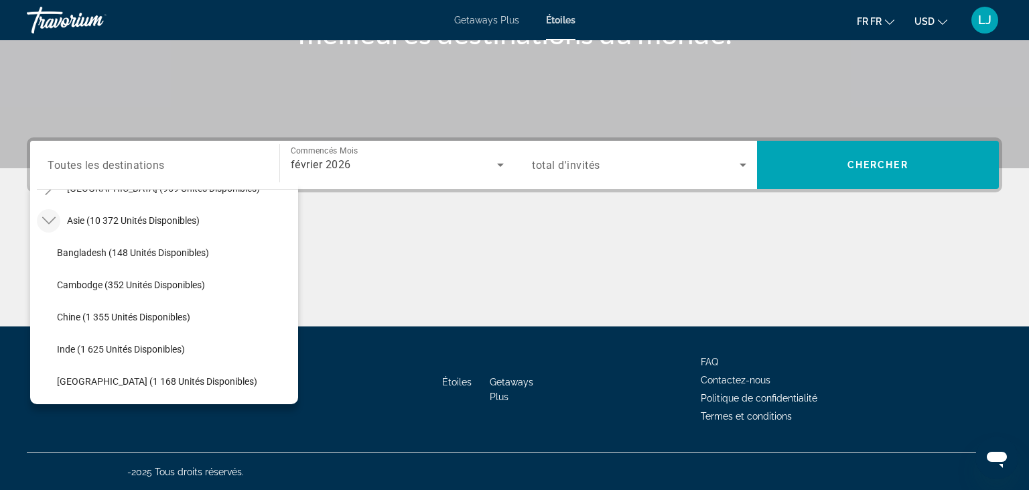
scroll to position [357, 0]
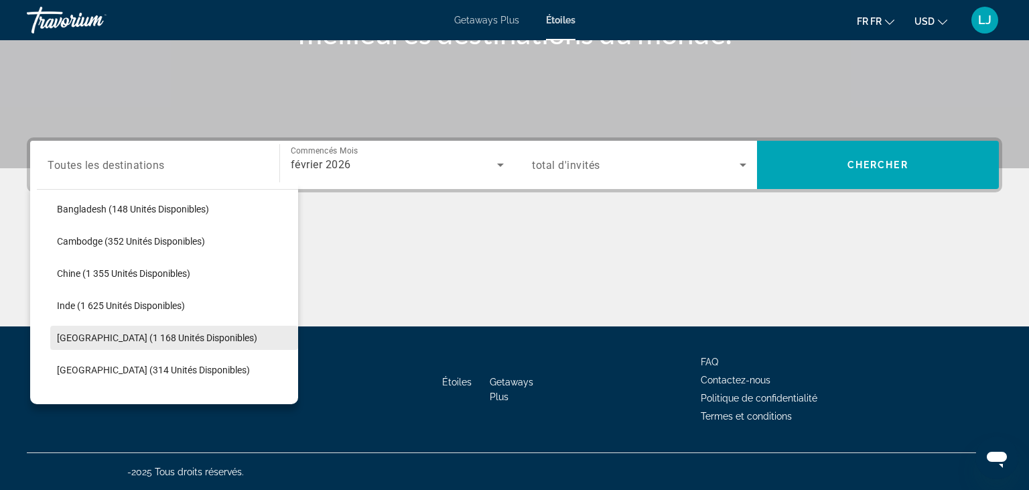
click at [186, 337] on span "[GEOGRAPHIC_DATA] (1 168 unités disponibles)" at bounding box center [157, 337] width 200 height 11
type input "**********"
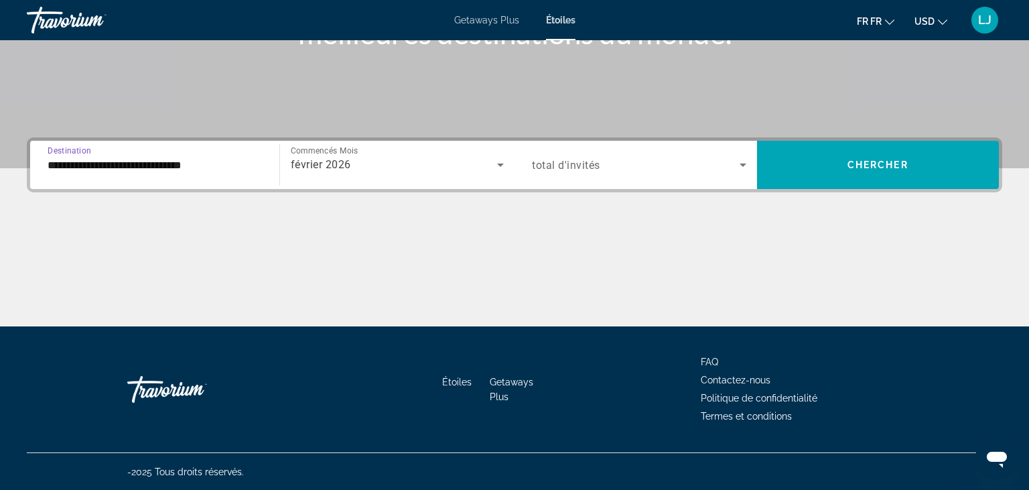
click at [646, 159] on span "Le widget de recherche" at bounding box center [636, 165] width 208 height 16
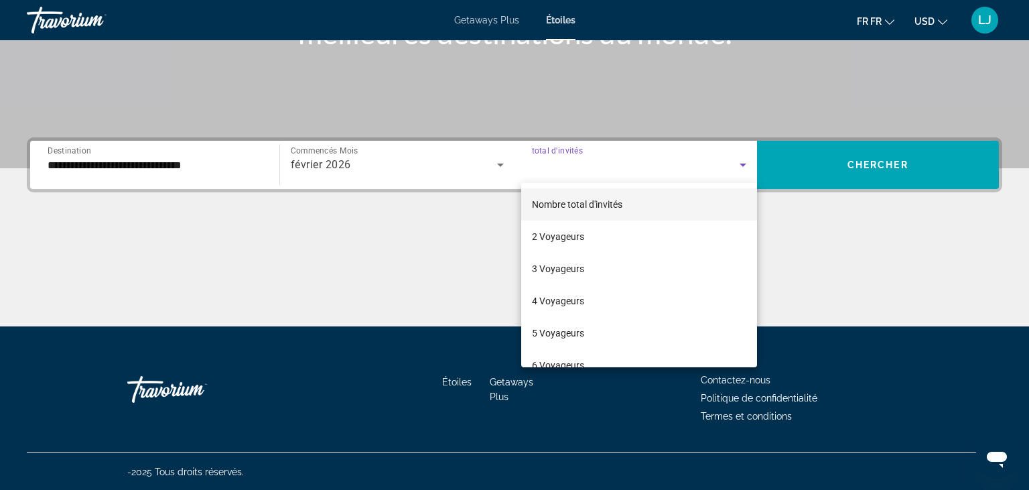
click at [615, 198] on span "Nombre total d'invités" at bounding box center [577, 204] width 90 height 16
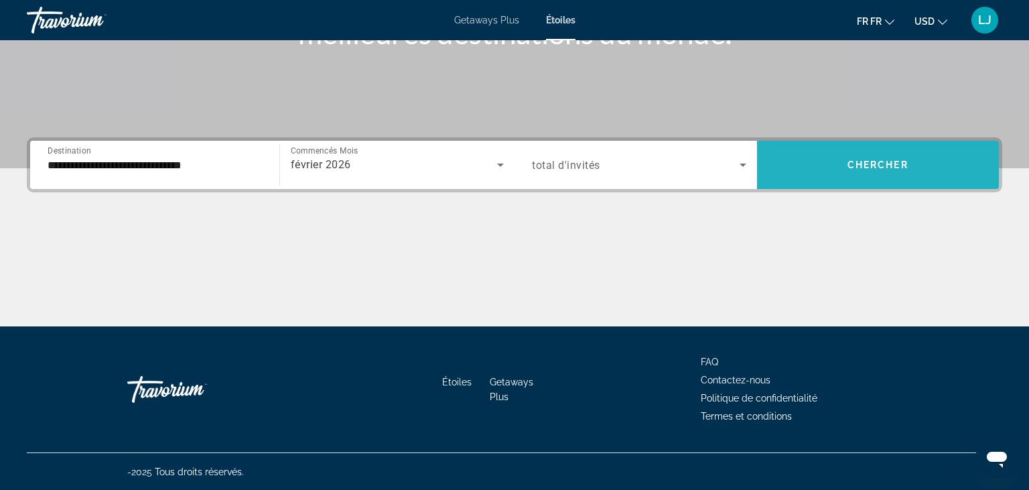
click at [824, 159] on span "Le widget de recherche" at bounding box center [878, 165] width 243 height 32
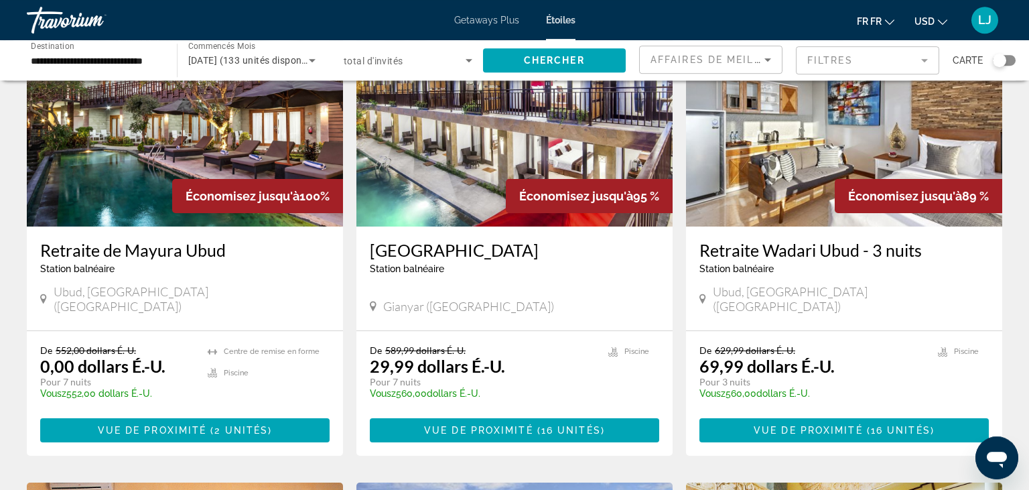
scroll to position [103, 0]
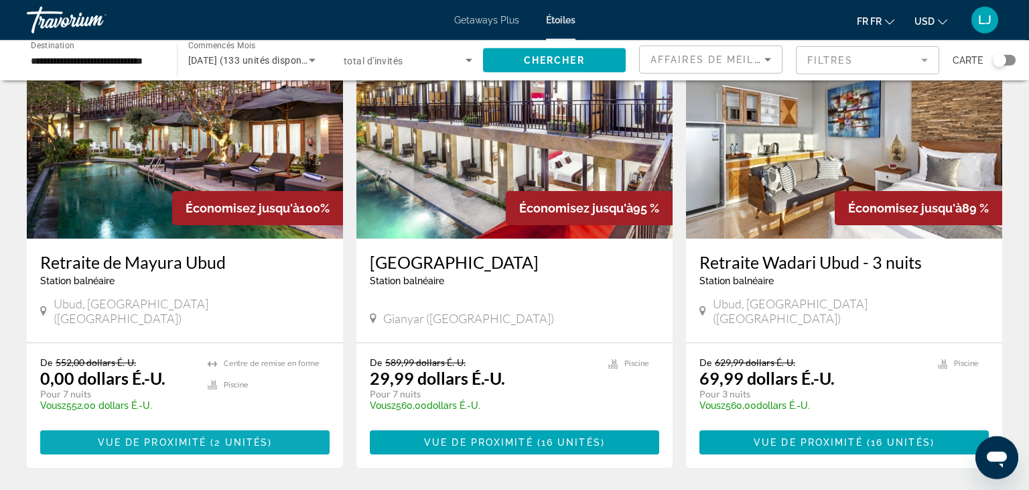
click at [291, 430] on span "Principaux contenus" at bounding box center [184, 442] width 289 height 32
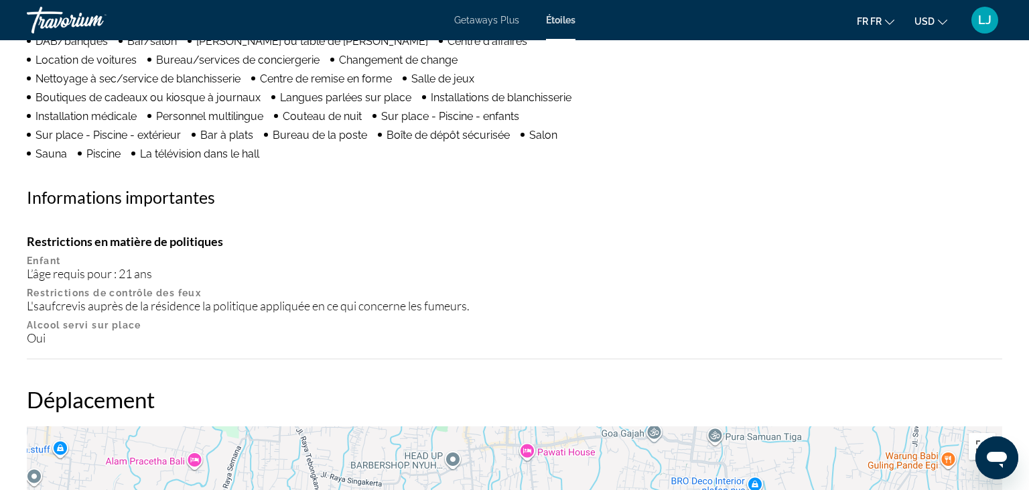
scroll to position [1165, 0]
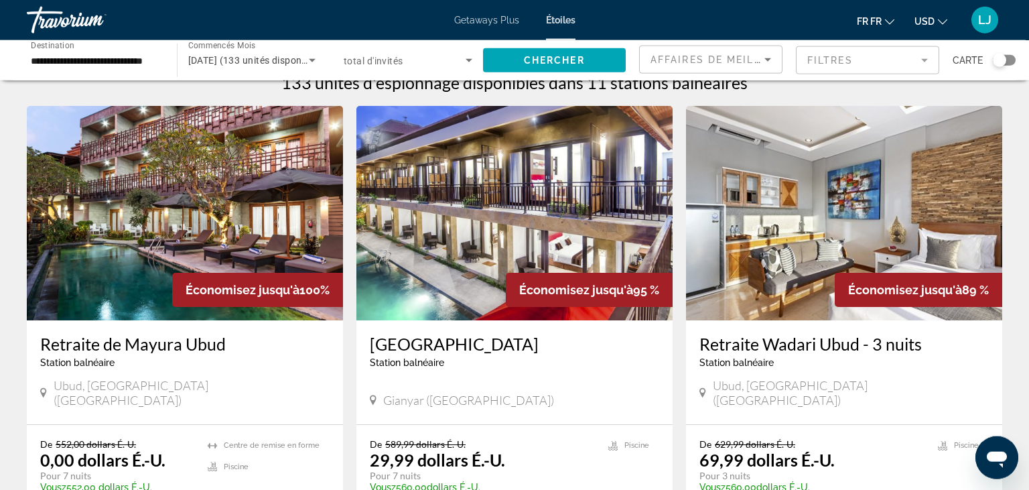
scroll to position [2, 0]
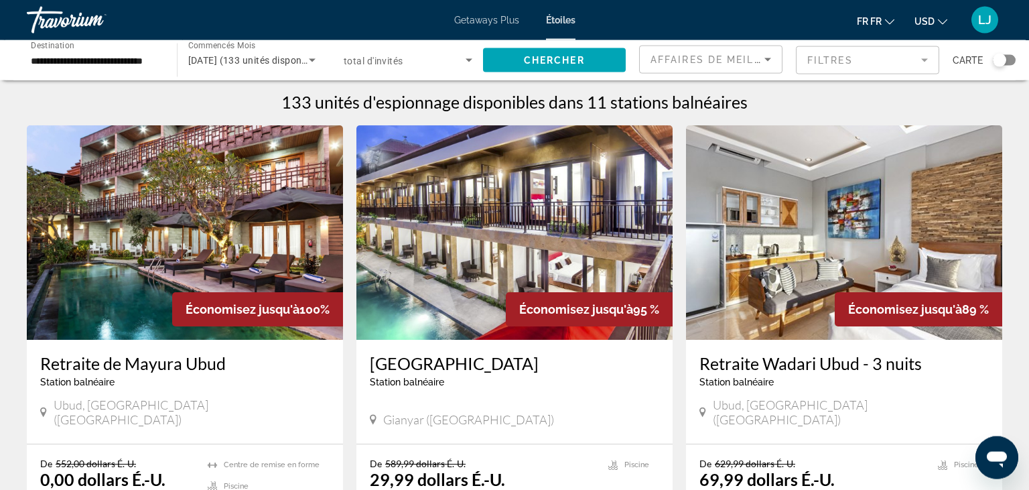
click at [487, 166] on img "Principaux contenus" at bounding box center [515, 232] width 316 height 214
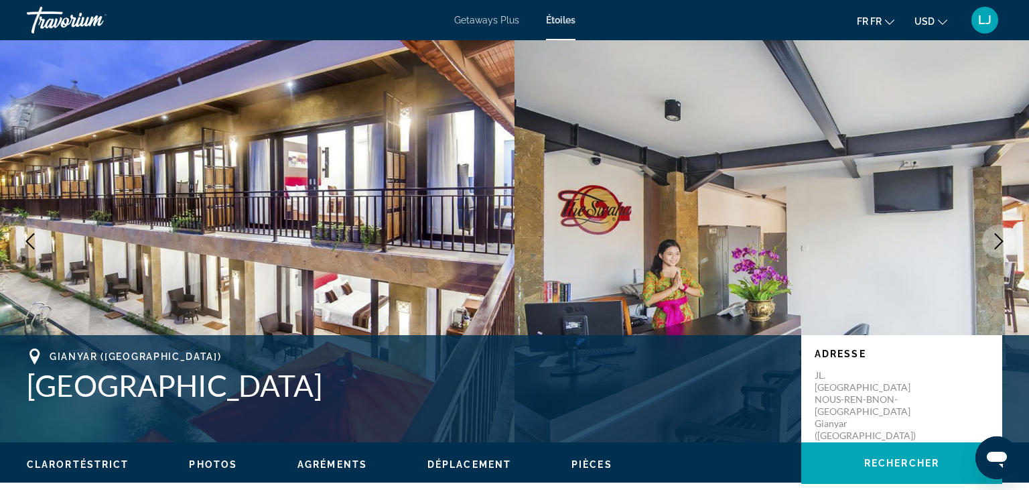
click at [996, 237] on icon "Image suivante" at bounding box center [999, 241] width 16 height 16
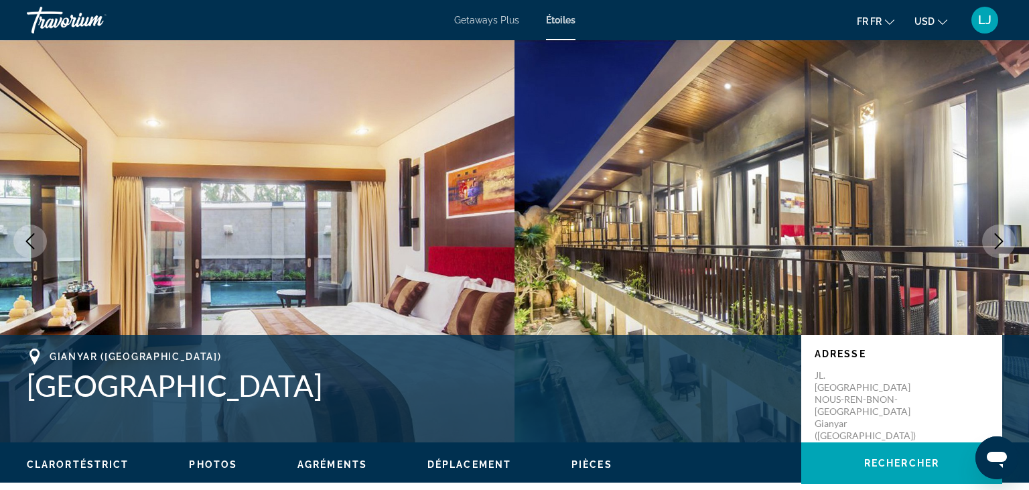
click at [1000, 238] on icon "Image suivante" at bounding box center [999, 241] width 9 height 16
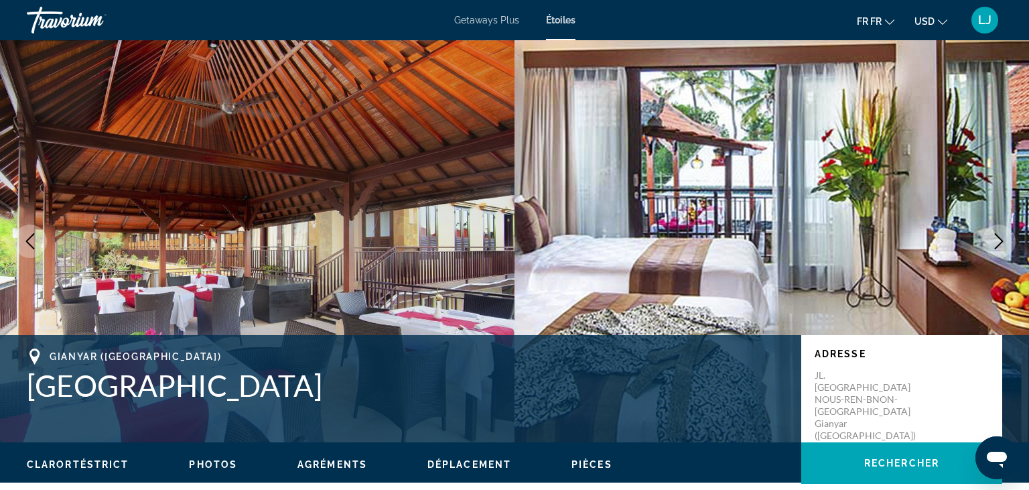
click at [1000, 238] on icon "Image suivante" at bounding box center [999, 241] width 9 height 16
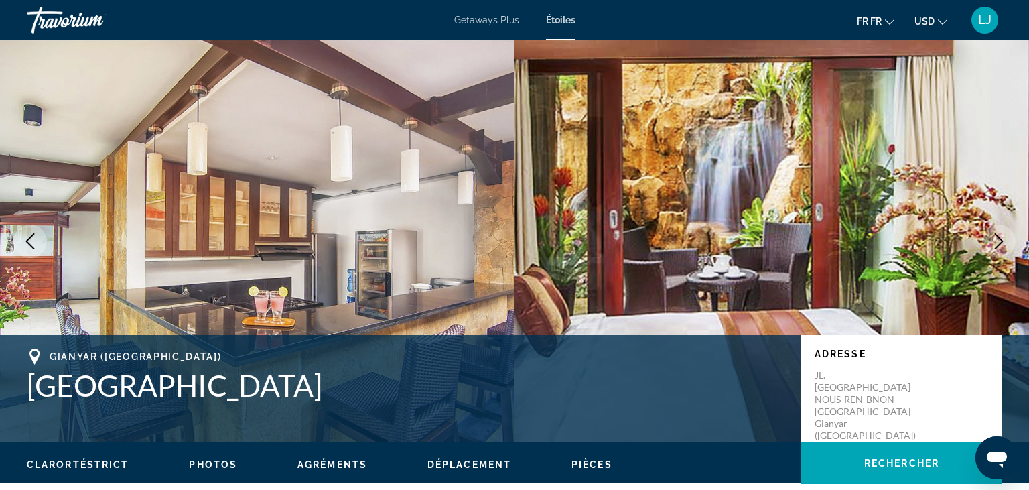
click at [1000, 238] on icon "Image suivante" at bounding box center [999, 241] width 9 height 16
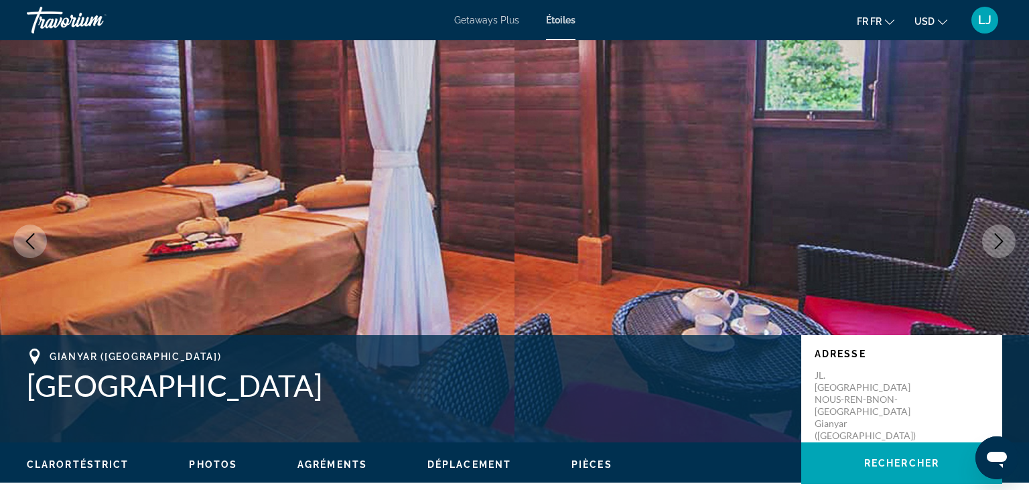
click at [1000, 238] on icon "Image suivante" at bounding box center [999, 241] width 9 height 16
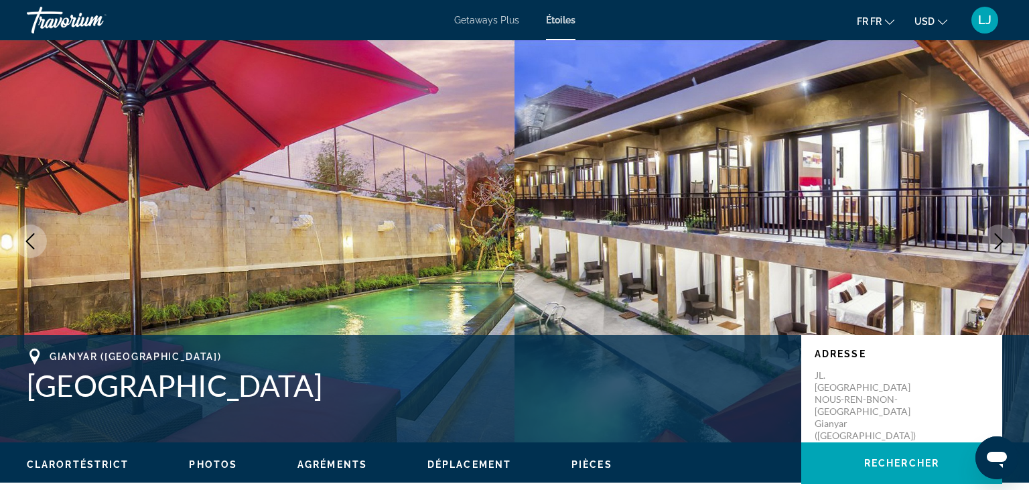
click at [1000, 238] on icon "Image suivante" at bounding box center [999, 241] width 9 height 16
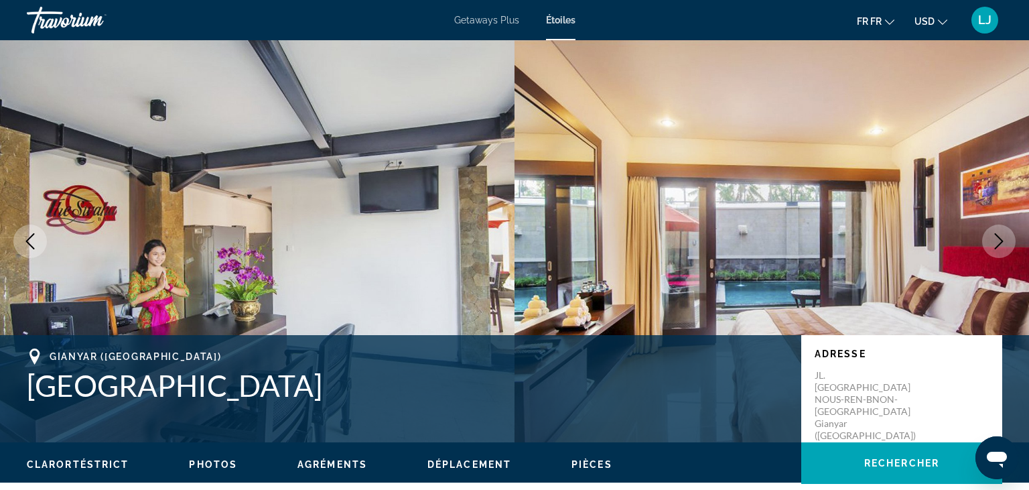
click at [1000, 238] on icon "Image suivante" at bounding box center [999, 241] width 9 height 16
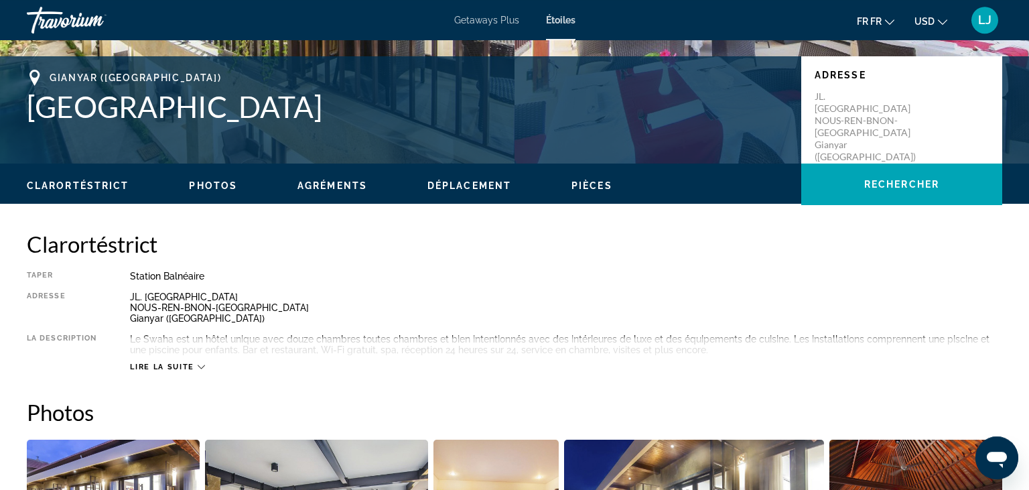
scroll to position [294, 0]
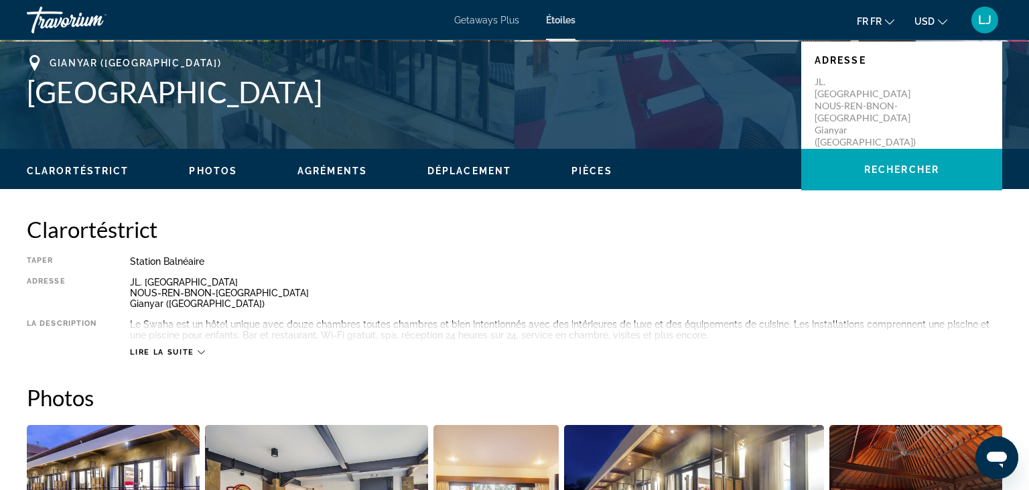
click at [162, 354] on span "Lire la suite" at bounding box center [162, 352] width 64 height 9
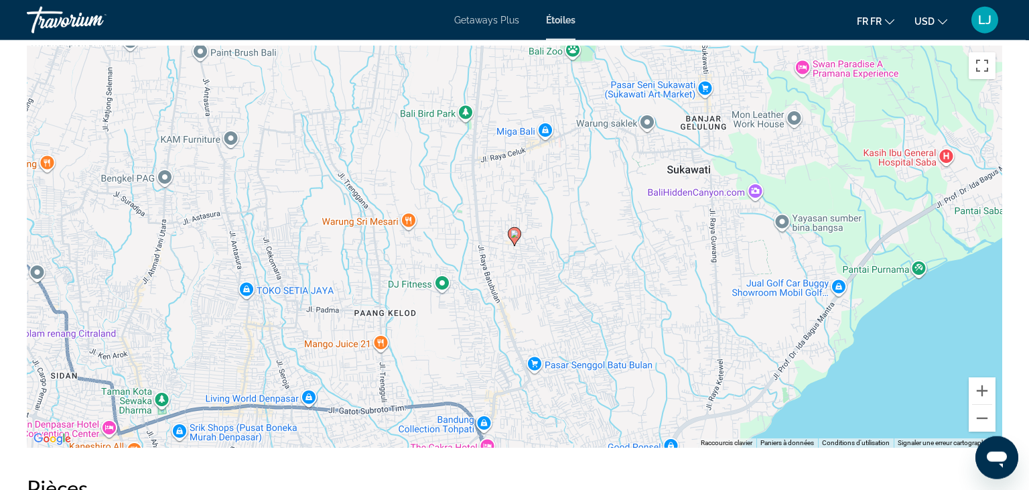
scroll to position [1527, 0]
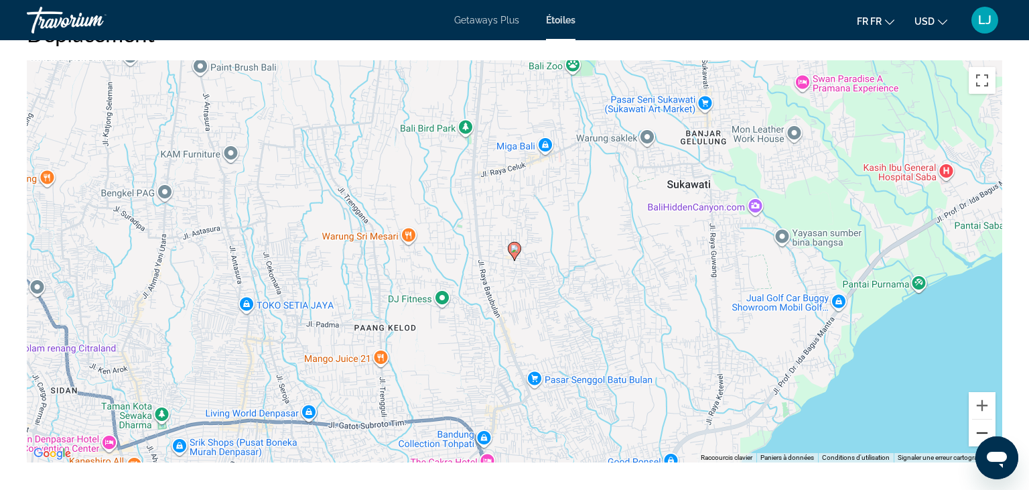
click at [979, 434] on button "A l'arrière du zoom" at bounding box center [982, 433] width 27 height 27
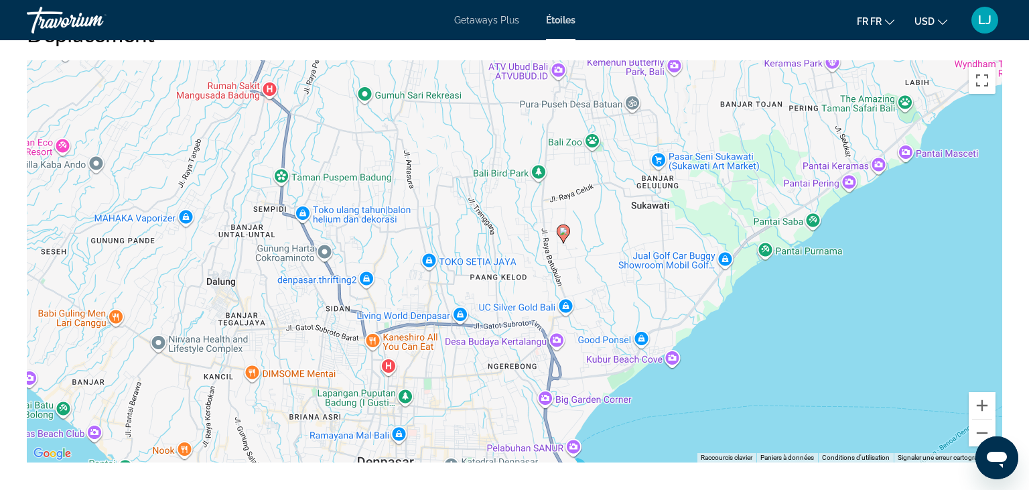
drag, startPoint x: 628, startPoint y: 253, endPoint x: 677, endPoint y: 234, distance: 52.4
click at [677, 234] on div "Pour activer le glissement avec le clavier, appuyez sur Alt+Entrée. Une fois ce…" at bounding box center [515, 261] width 976 height 402
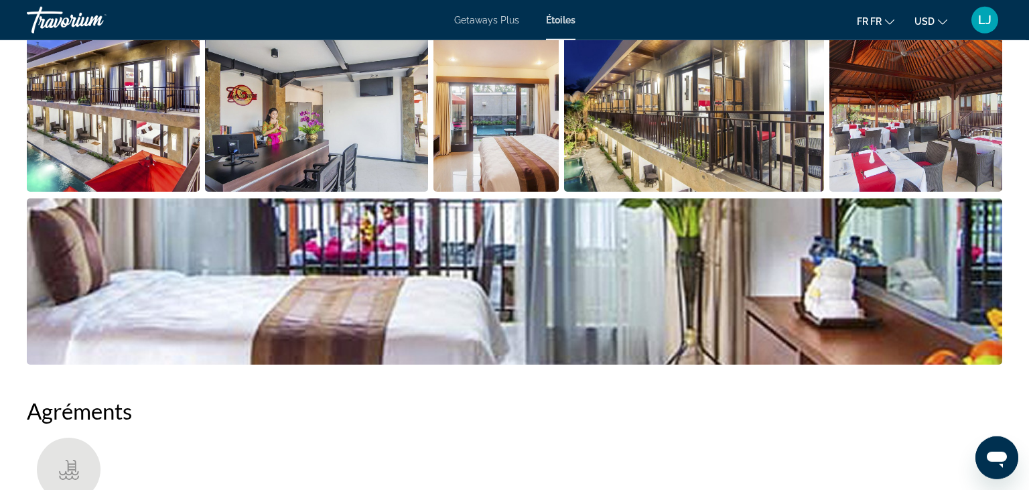
scroll to position [369, 0]
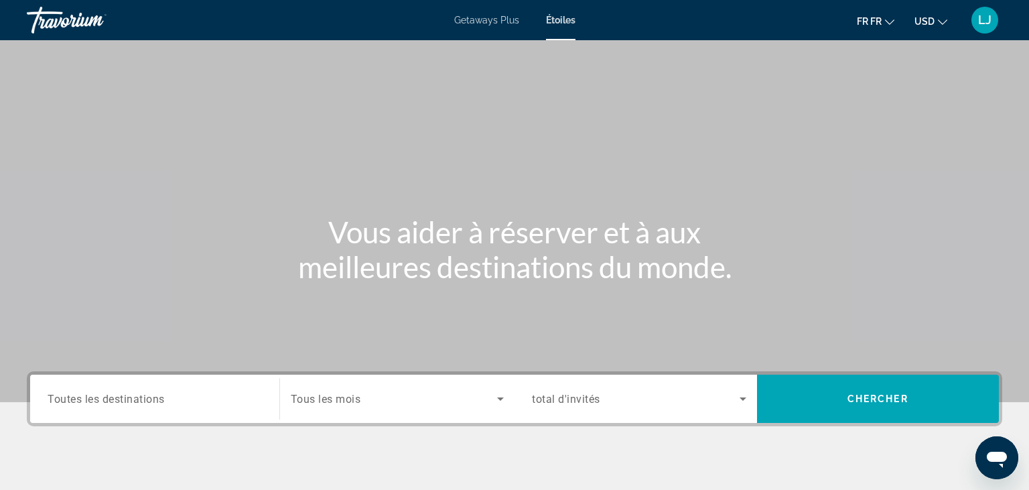
click at [131, 401] on span "Toutes les destinations" at bounding box center [106, 398] width 117 height 13
click at [131, 401] on input "Destination Toutes les destinations" at bounding box center [155, 399] width 214 height 16
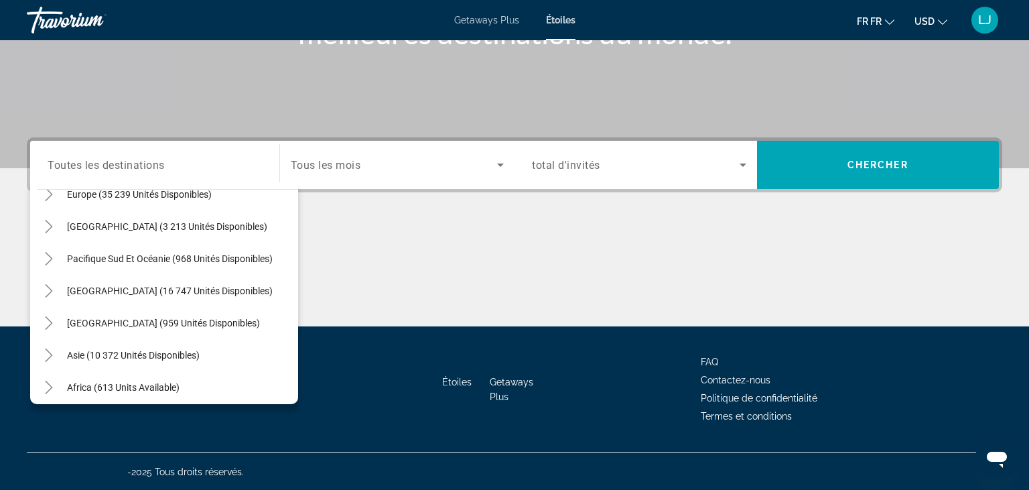
scroll to position [186, 0]
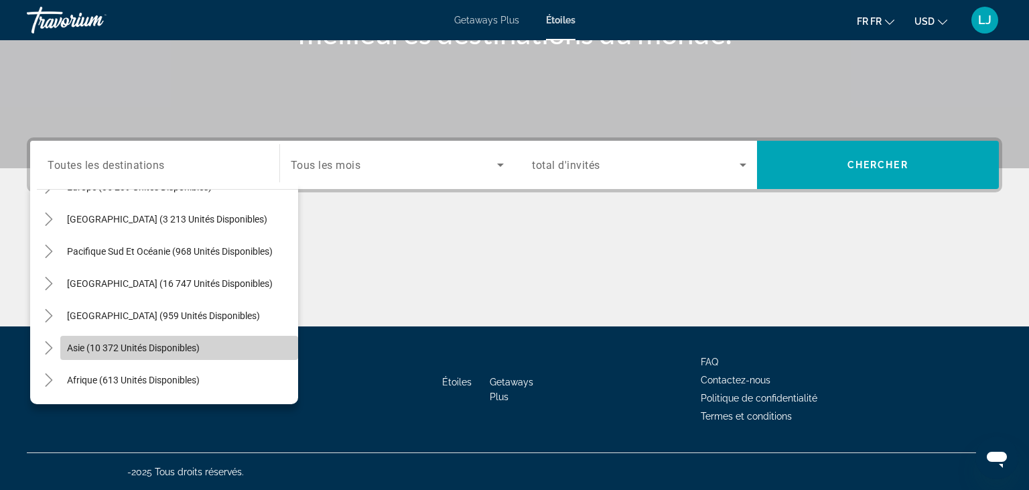
click at [168, 358] on span "Le widget de recherche" at bounding box center [179, 348] width 238 height 32
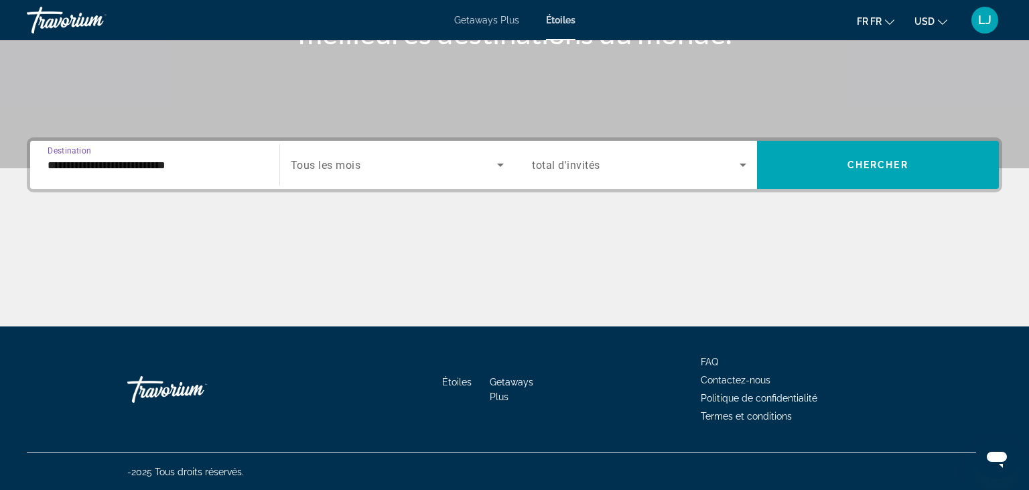
click at [96, 184] on div "**********" at bounding box center [155, 165] width 236 height 48
click at [66, 172] on input "**********" at bounding box center [155, 165] width 214 height 16
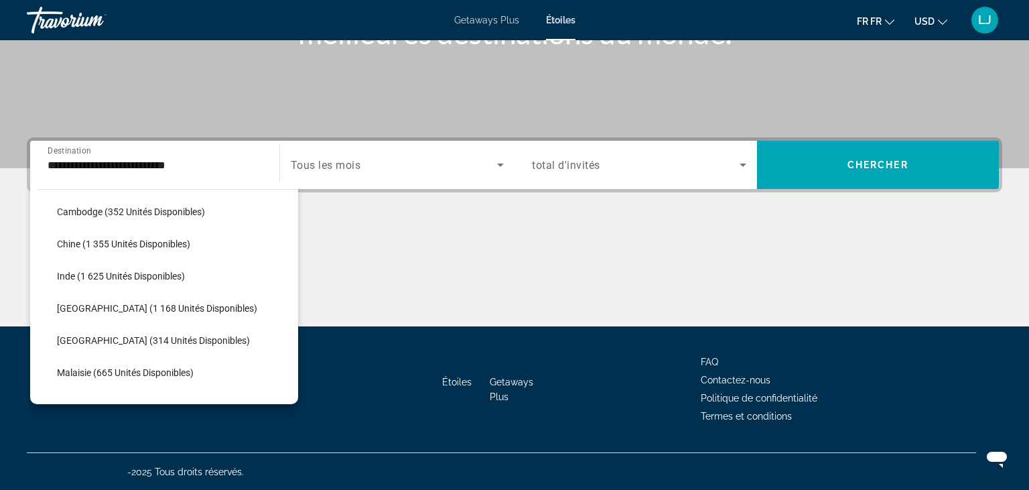
scroll to position [418, 0]
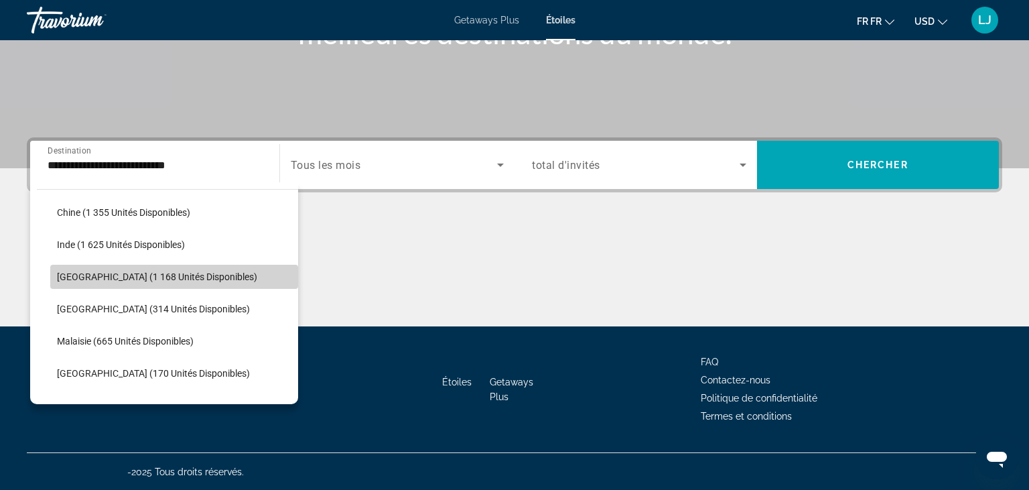
click at [182, 282] on span "Le widget de recherche" at bounding box center [174, 277] width 248 height 32
type input "**********"
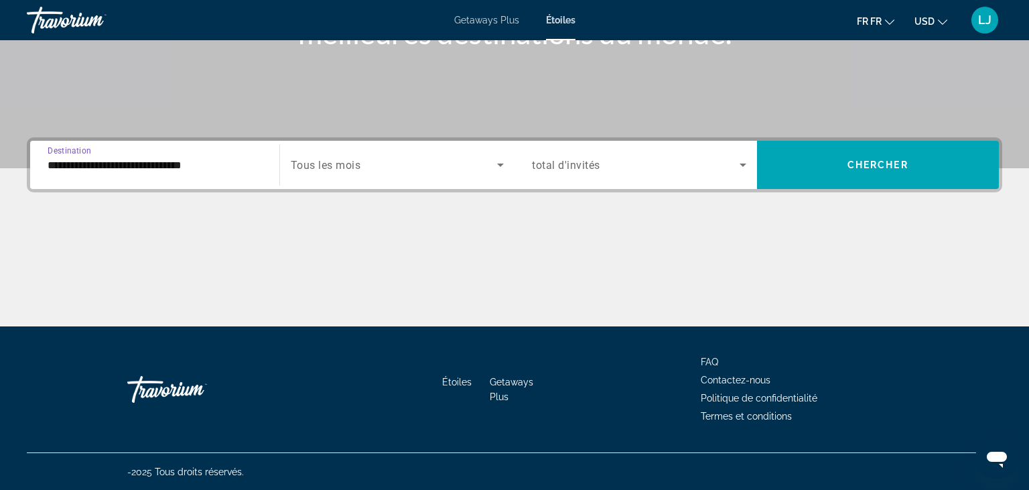
click at [358, 170] on span "Tous les mois" at bounding box center [326, 165] width 70 height 13
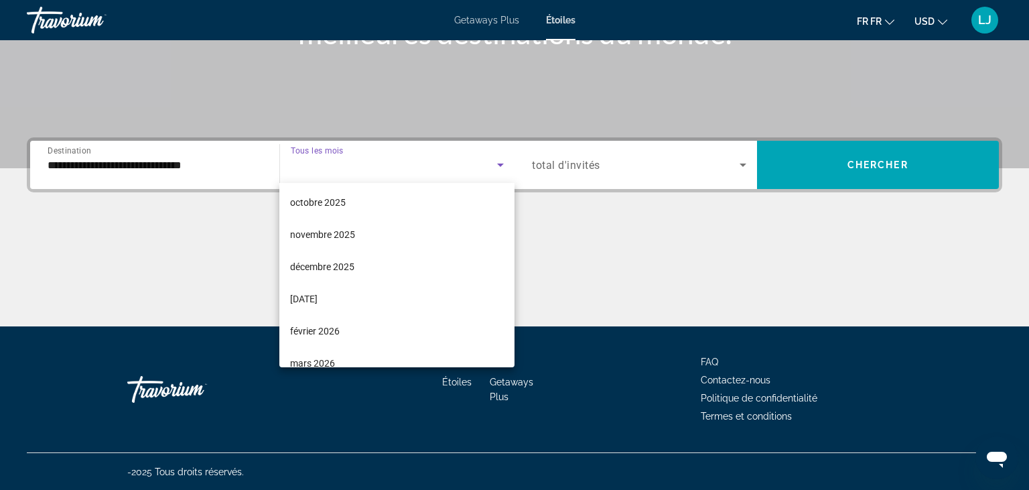
scroll to position [72, 0]
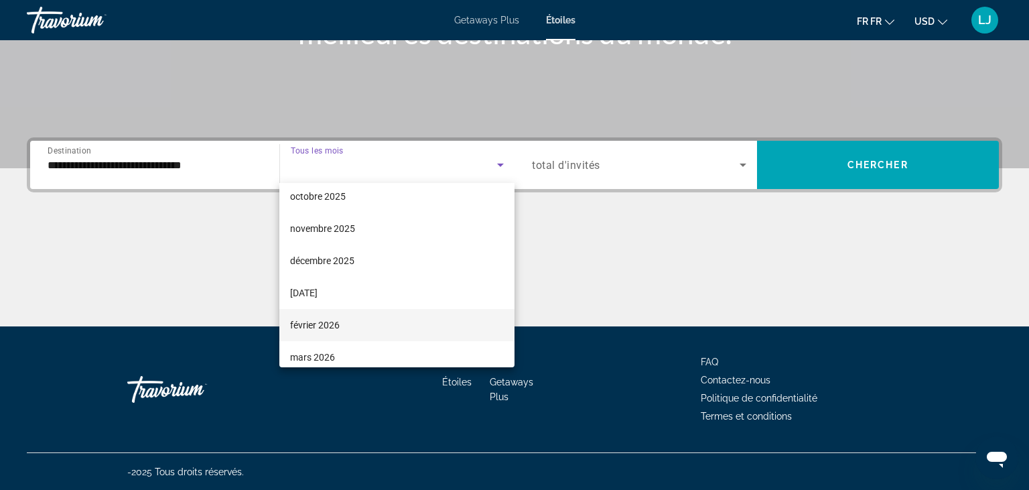
click at [390, 320] on mat-option "février 2026" at bounding box center [396, 325] width 235 height 32
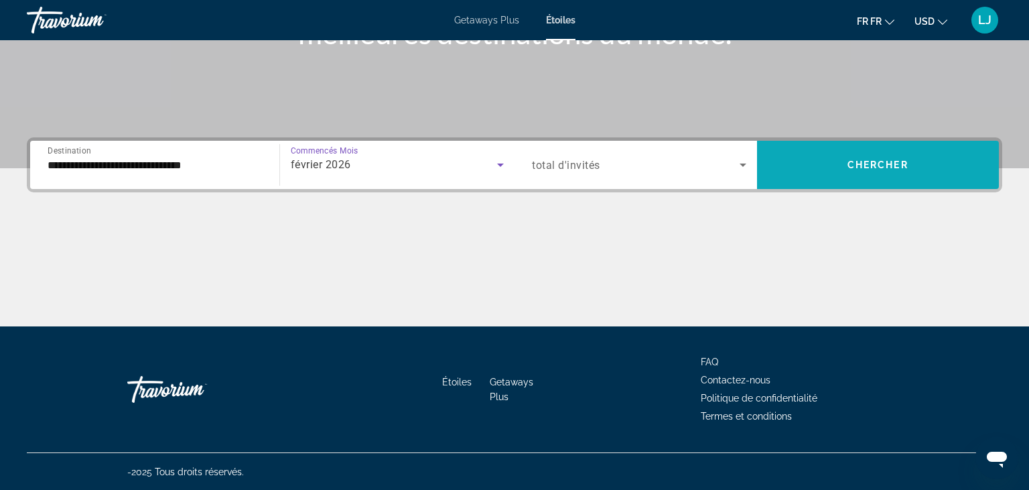
click at [829, 169] on span "Le widget de recherche" at bounding box center [878, 165] width 243 height 32
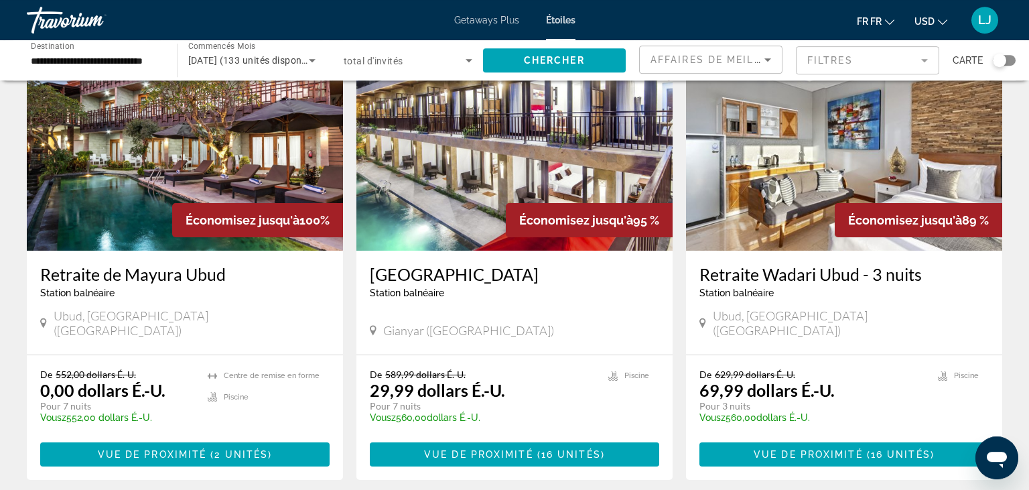
scroll to position [94, 0]
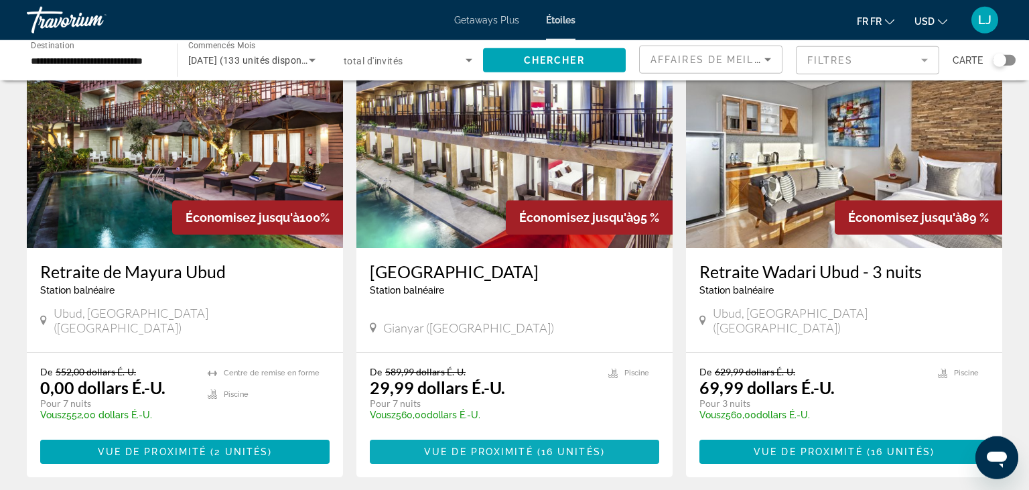
click at [424, 437] on span "Principaux contenus" at bounding box center [514, 452] width 289 height 32
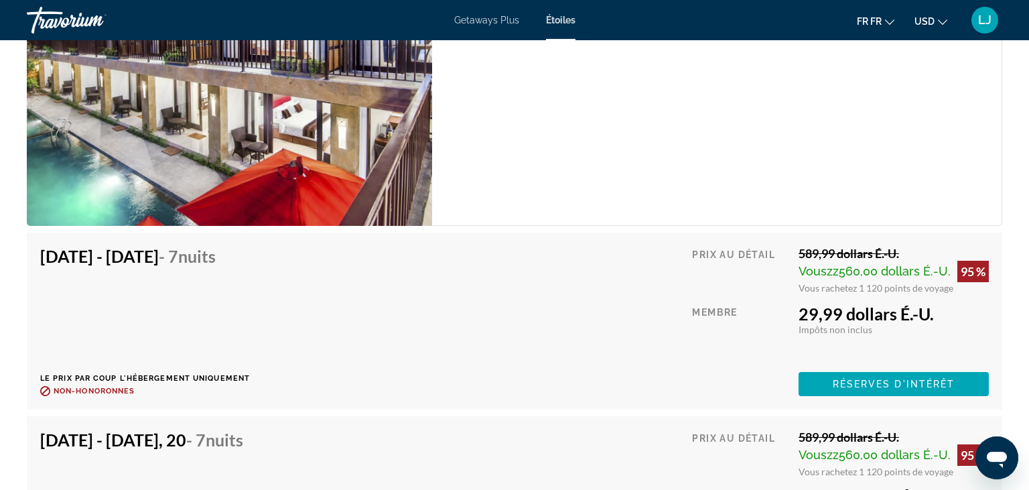
scroll to position [2146, 0]
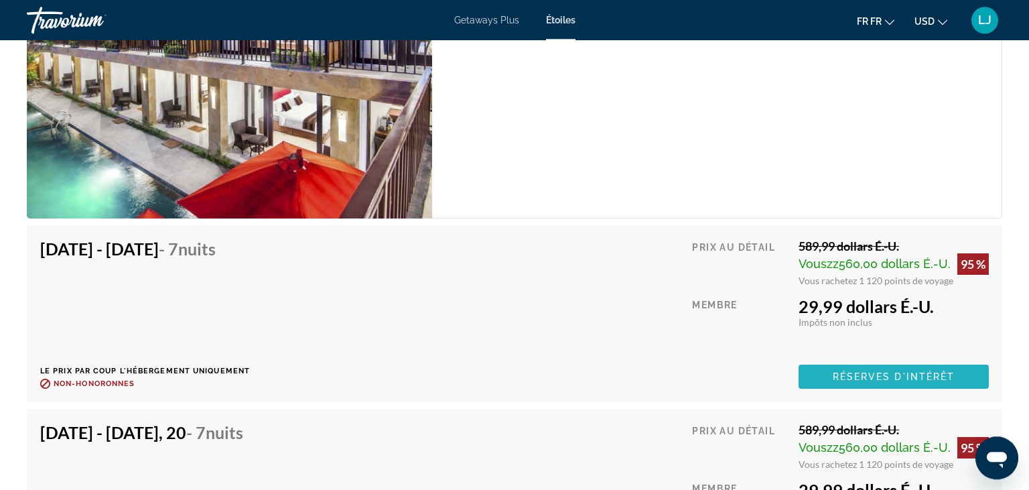
click at [891, 377] on span "Réserves d'intérêt" at bounding box center [894, 376] width 123 height 11
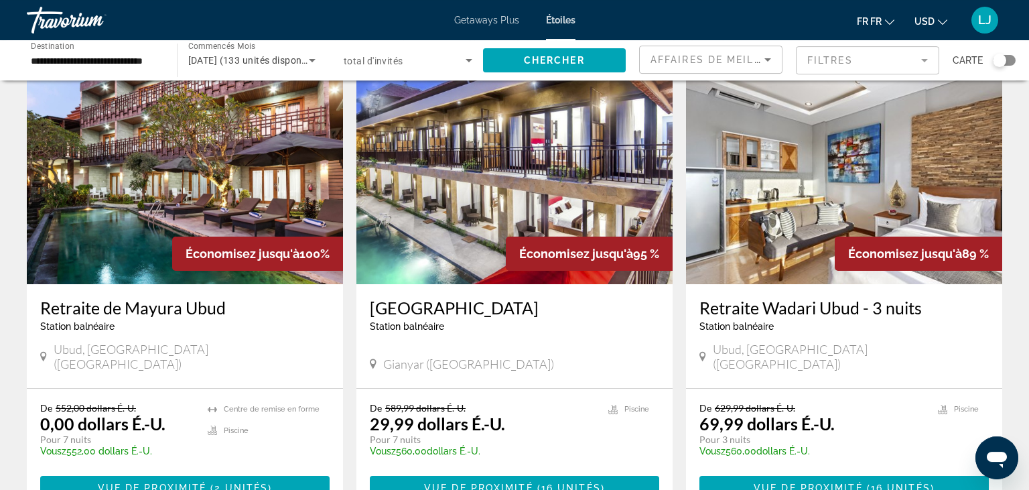
scroll to position [53, 0]
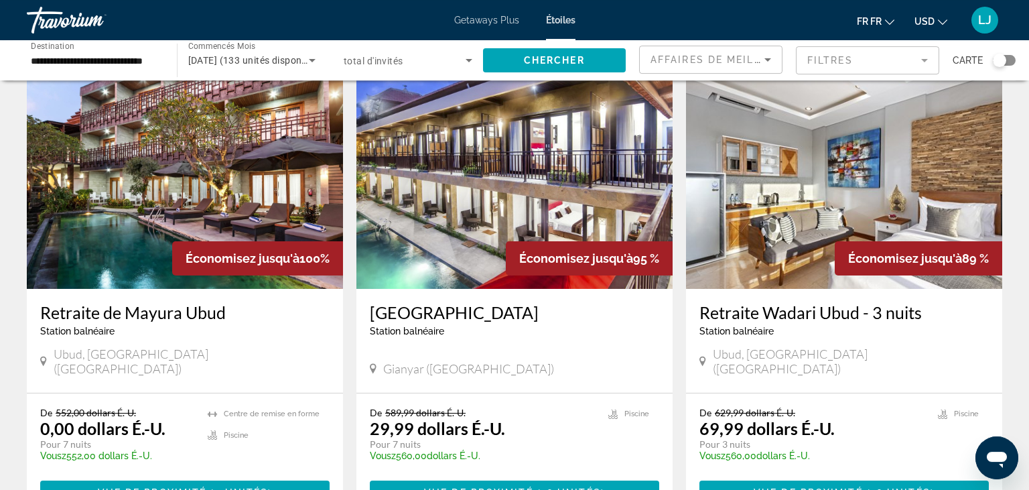
click at [899, 186] on img "Principaux contenus" at bounding box center [844, 181] width 316 height 214
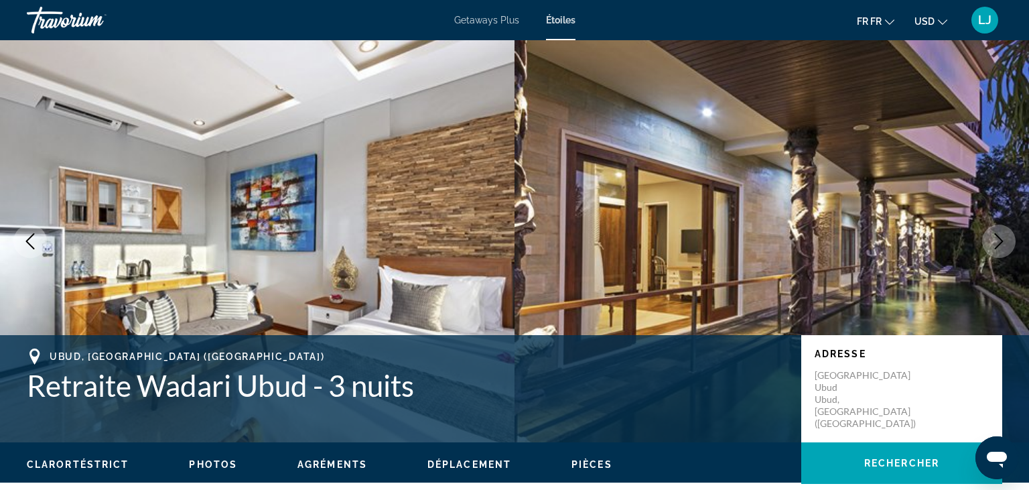
click at [990, 243] on button "Image suivante" at bounding box center [999, 241] width 34 height 34
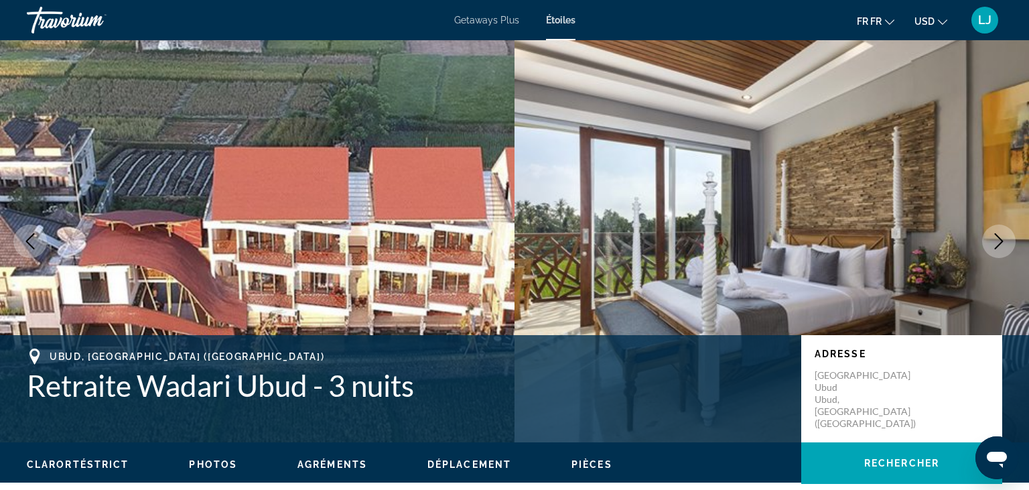
click at [990, 243] on button "Image suivante" at bounding box center [999, 241] width 34 height 34
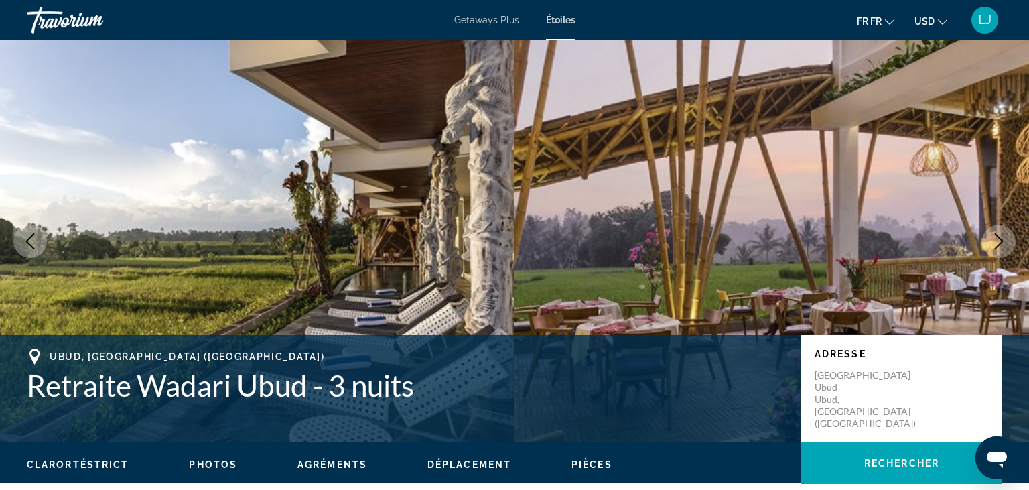
click at [990, 243] on button "Image suivante" at bounding box center [999, 241] width 34 height 34
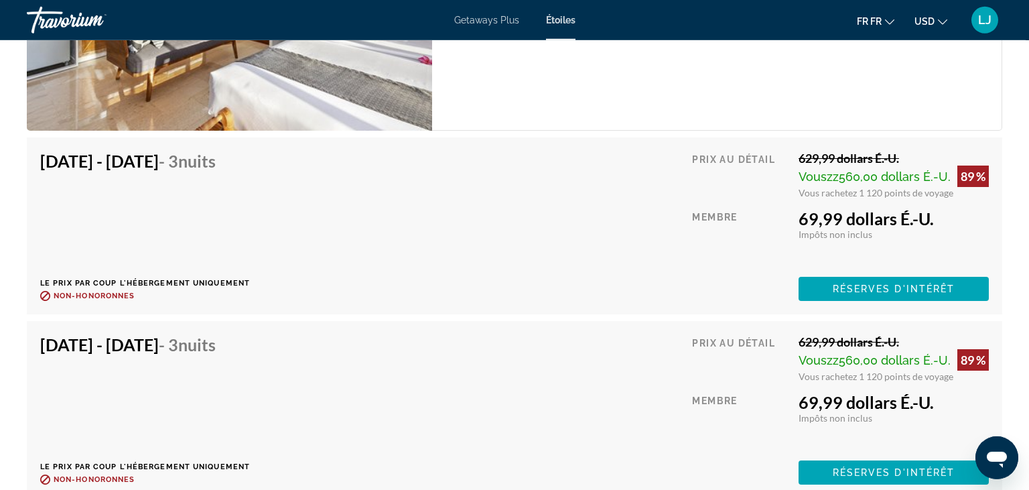
scroll to position [2361, 0]
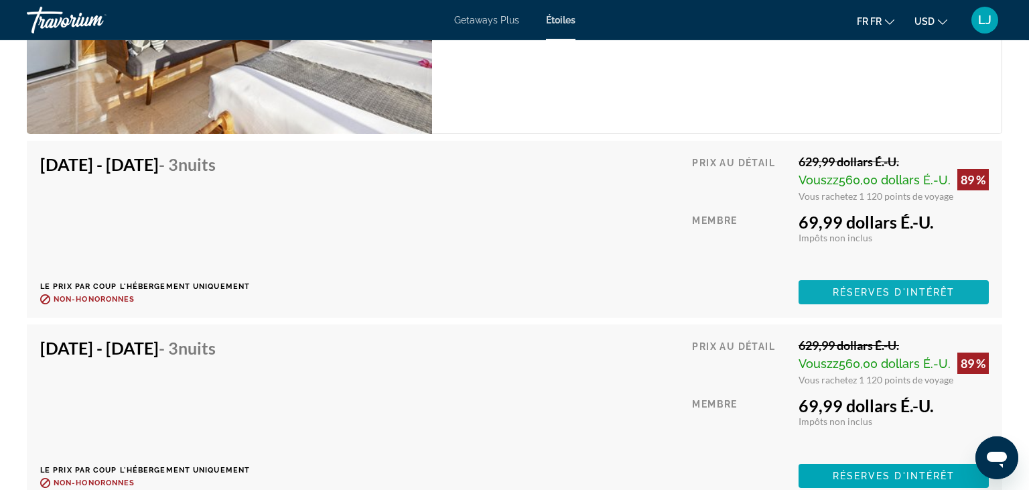
click at [852, 294] on span "Réserves d'intérêt" at bounding box center [894, 292] width 123 height 11
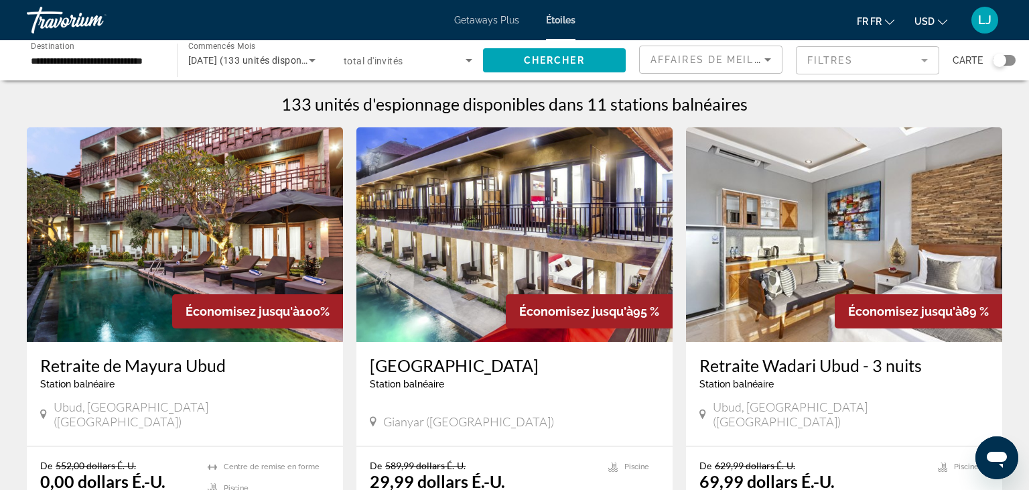
click at [66, 62] on input "**********" at bounding box center [95, 61] width 129 height 16
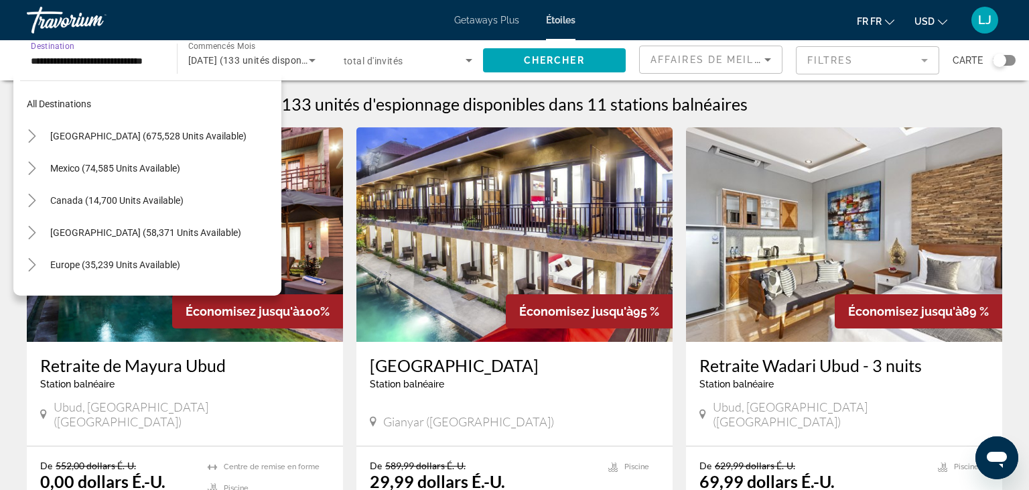
scroll to position [401, 0]
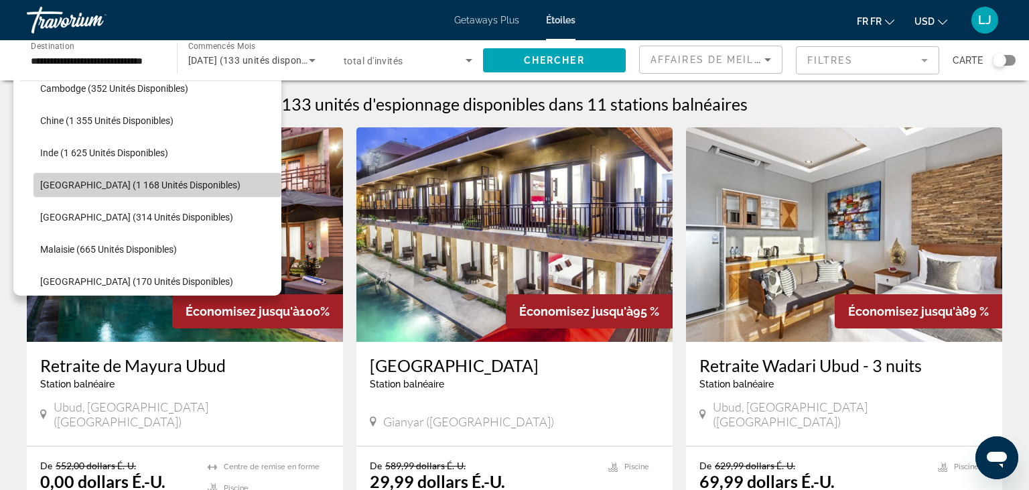
click at [46, 185] on span "[GEOGRAPHIC_DATA] (1 168 unités disponibles)" at bounding box center [140, 185] width 200 height 11
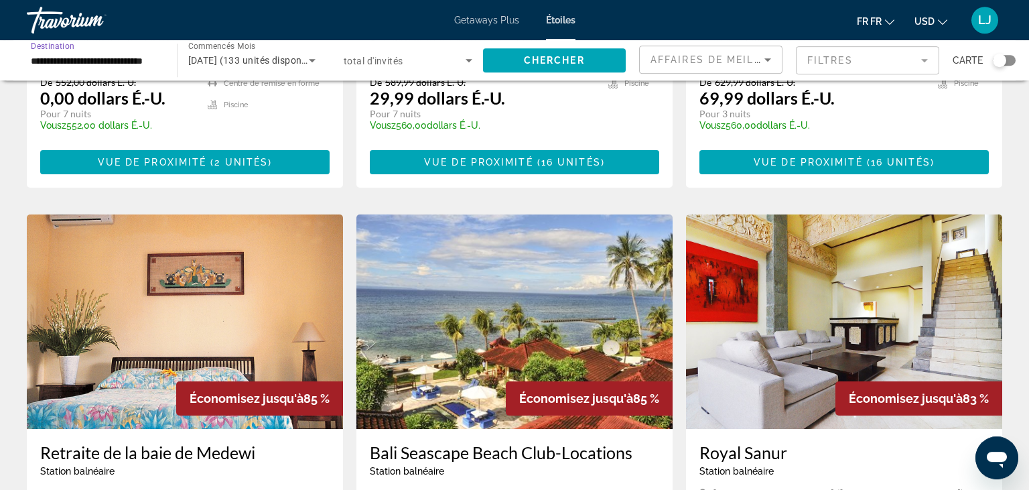
scroll to position [0, 0]
